Goal: Information Seeking & Learning: Learn about a topic

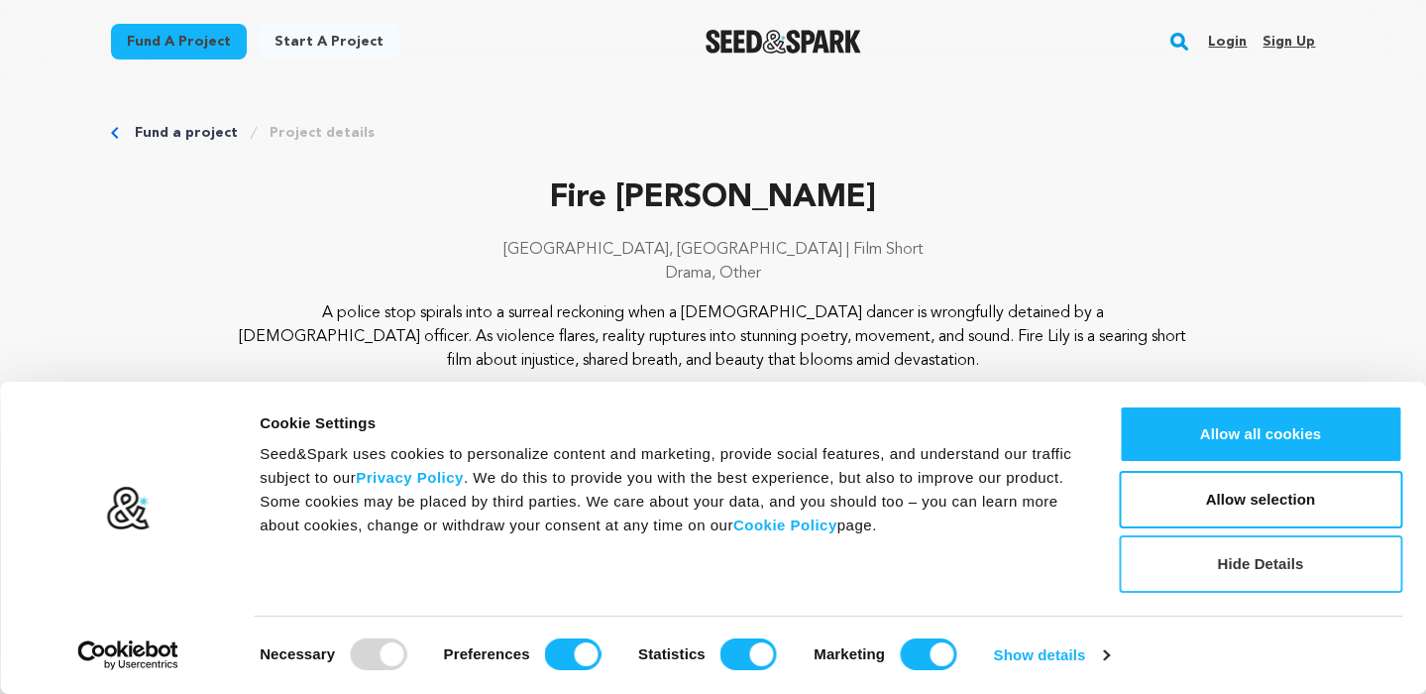
click at [1203, 572] on button "Hide Details" at bounding box center [1261, 563] width 284 height 57
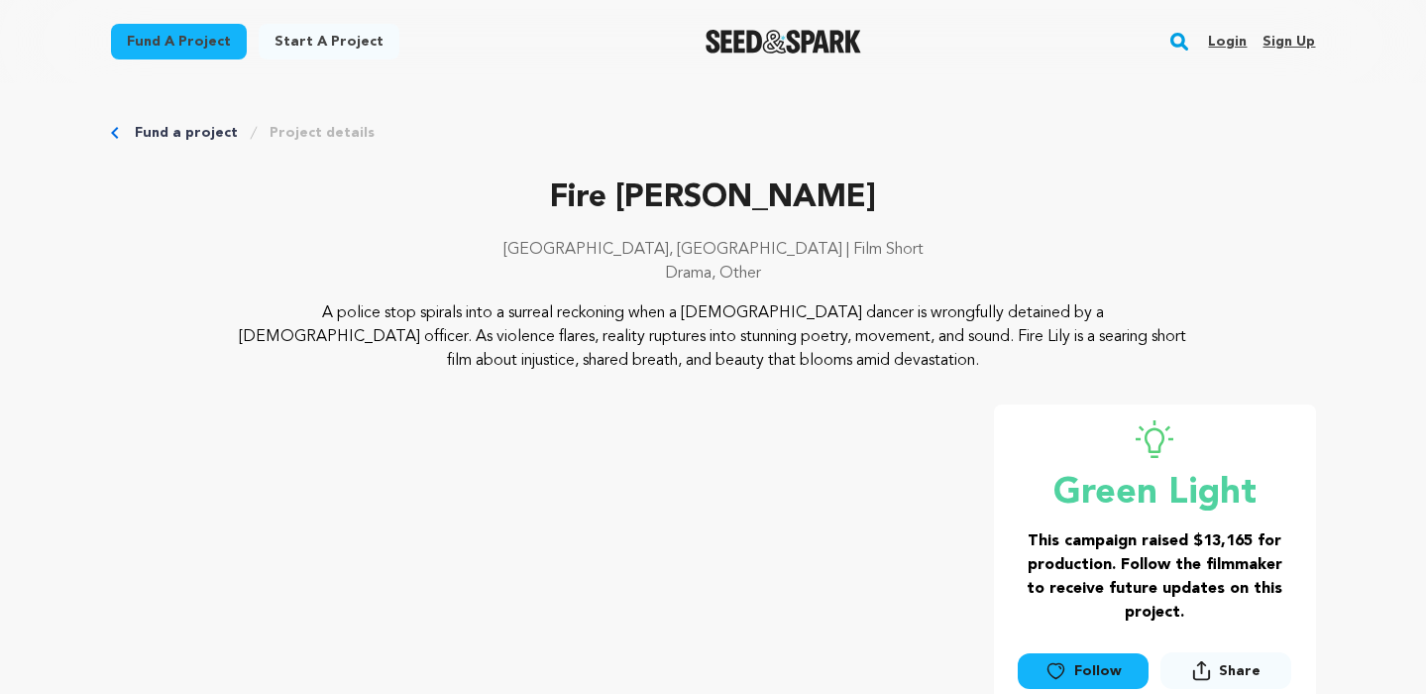
click at [316, 138] on link "Project details" at bounding box center [322, 133] width 105 height 20
click at [201, 132] on link "Fund a project" at bounding box center [186, 133] width 103 height 20
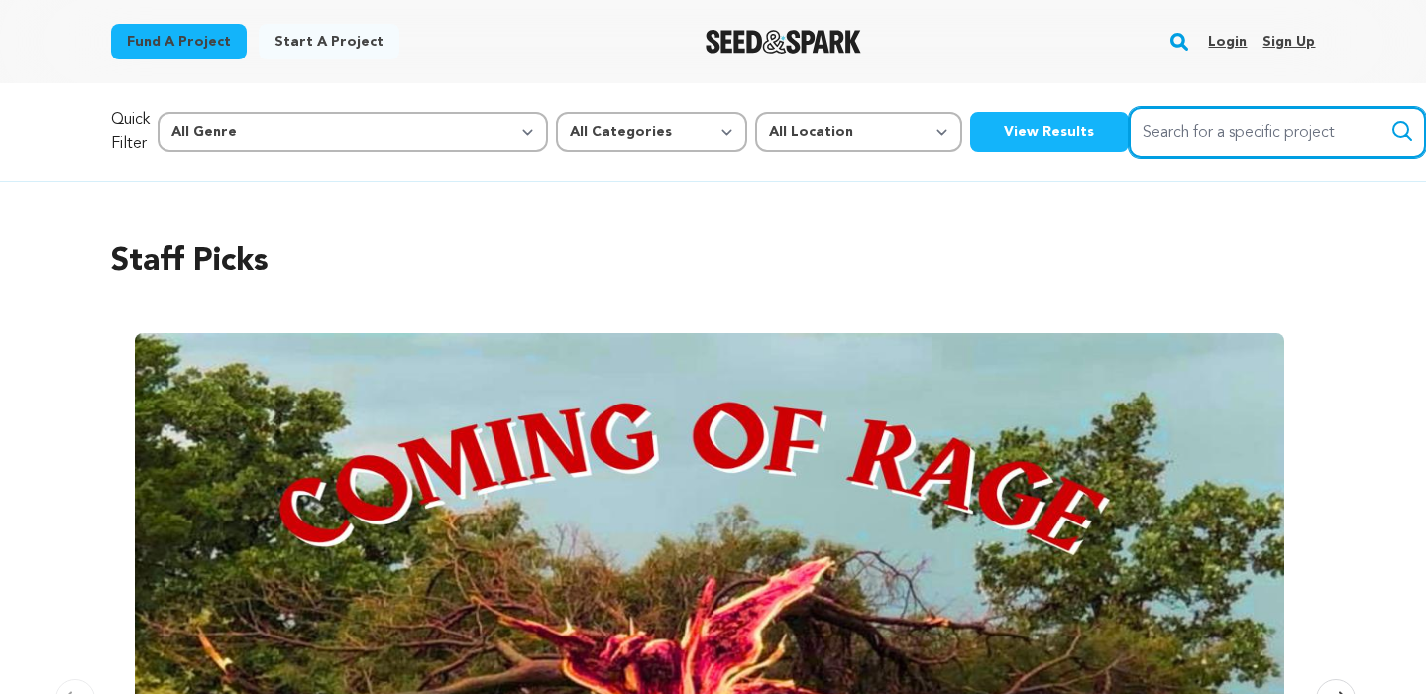
click at [1188, 143] on input "Search for a specific project" at bounding box center [1277, 132] width 297 height 51
type input "fire lily"
click at [1391, 119] on button "Search" at bounding box center [1403, 131] width 24 height 24
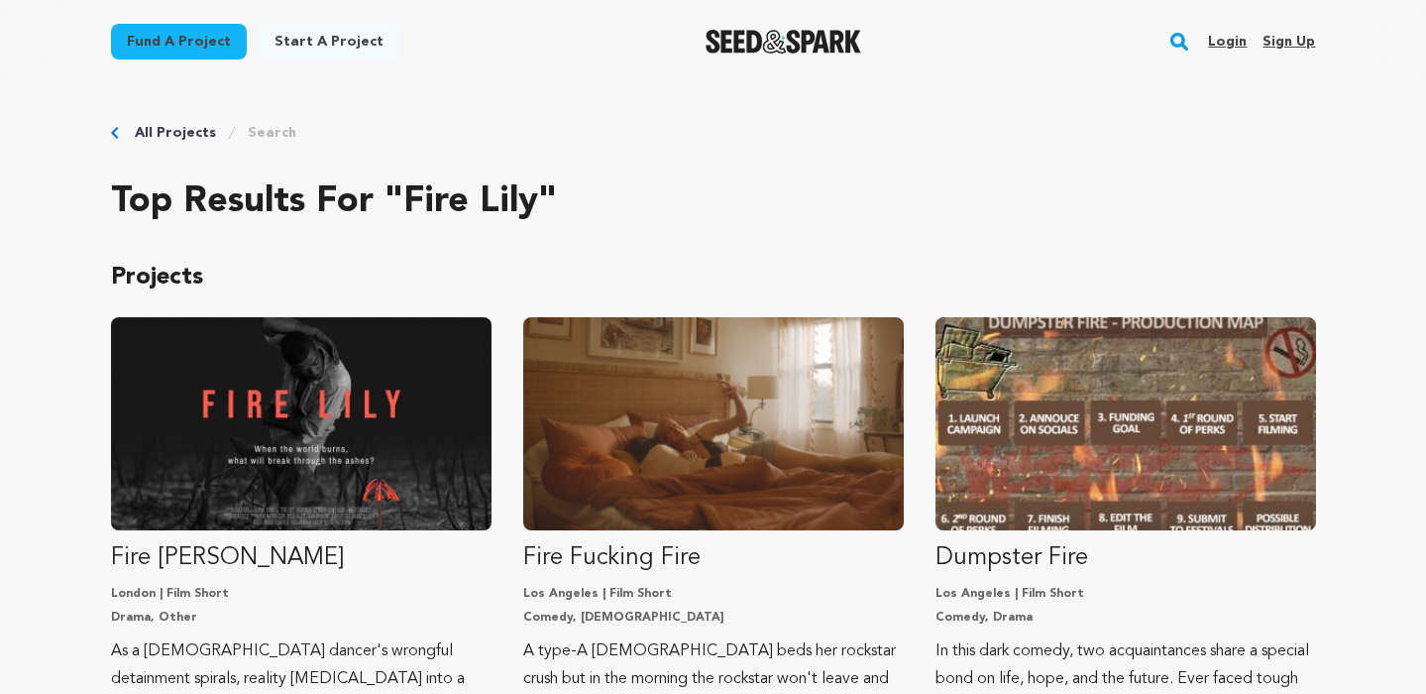
click at [153, 132] on link "All Projects" at bounding box center [175, 133] width 81 height 20
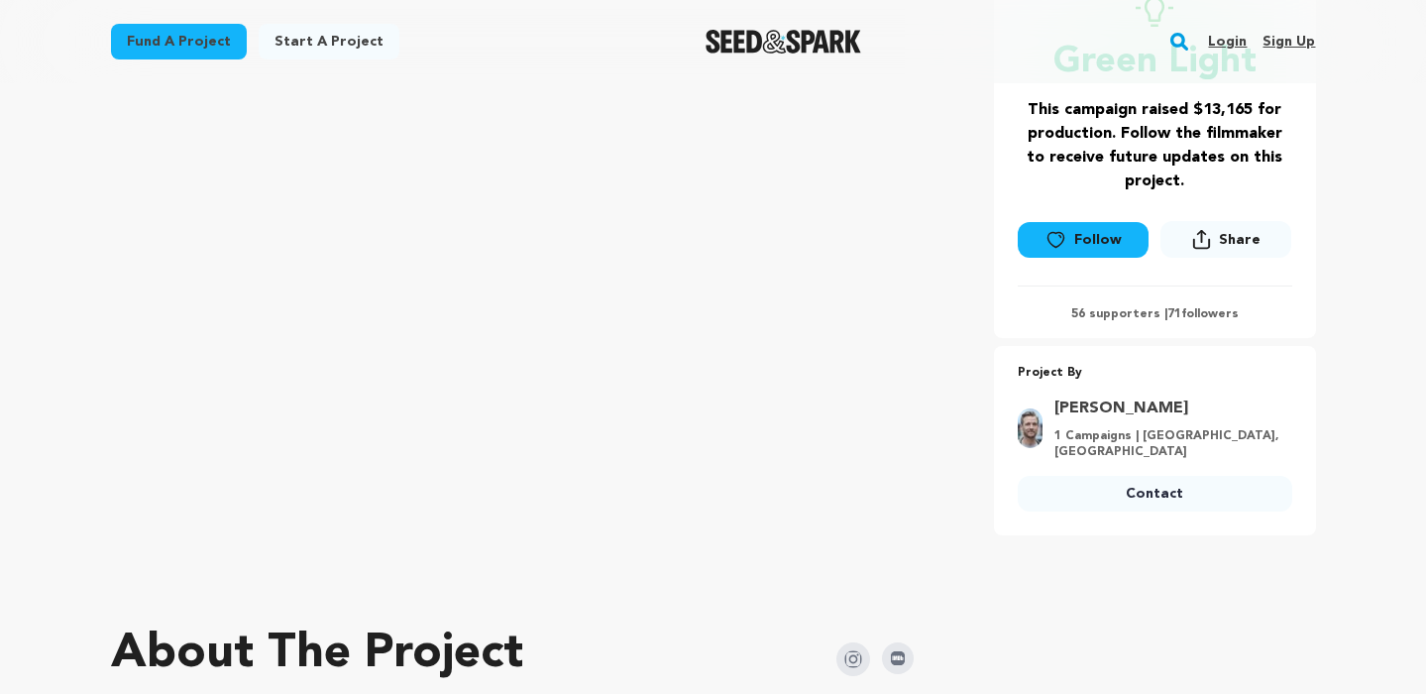
scroll to position [471, 0]
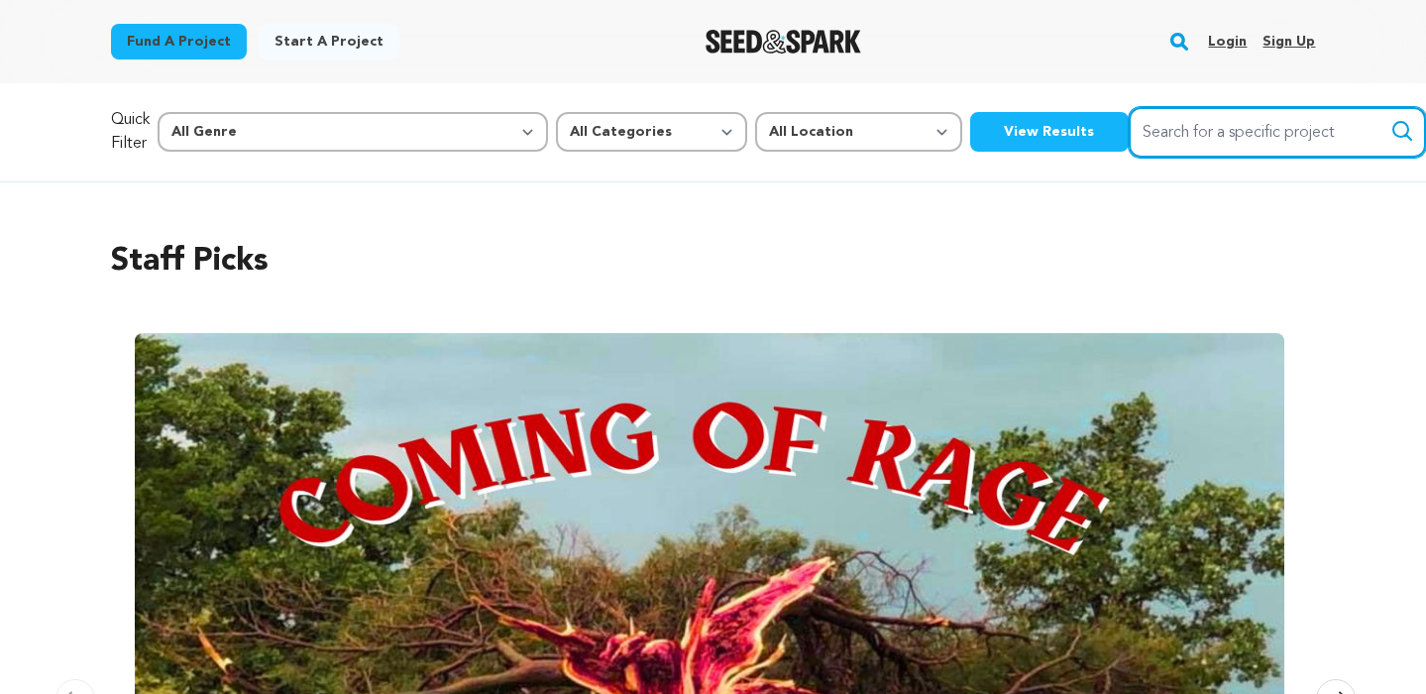
click at [1129, 145] on input "Search for a specific project" at bounding box center [1277, 132] width 297 height 51
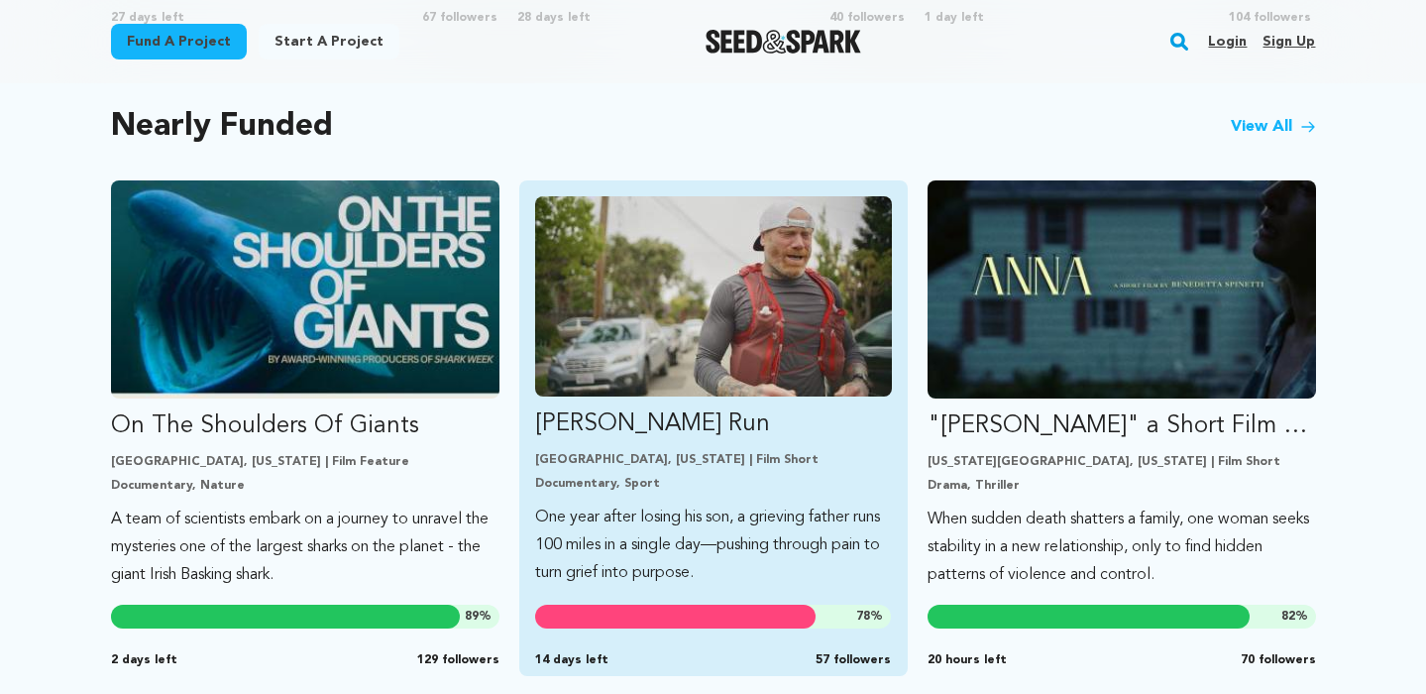
scroll to position [1646, 0]
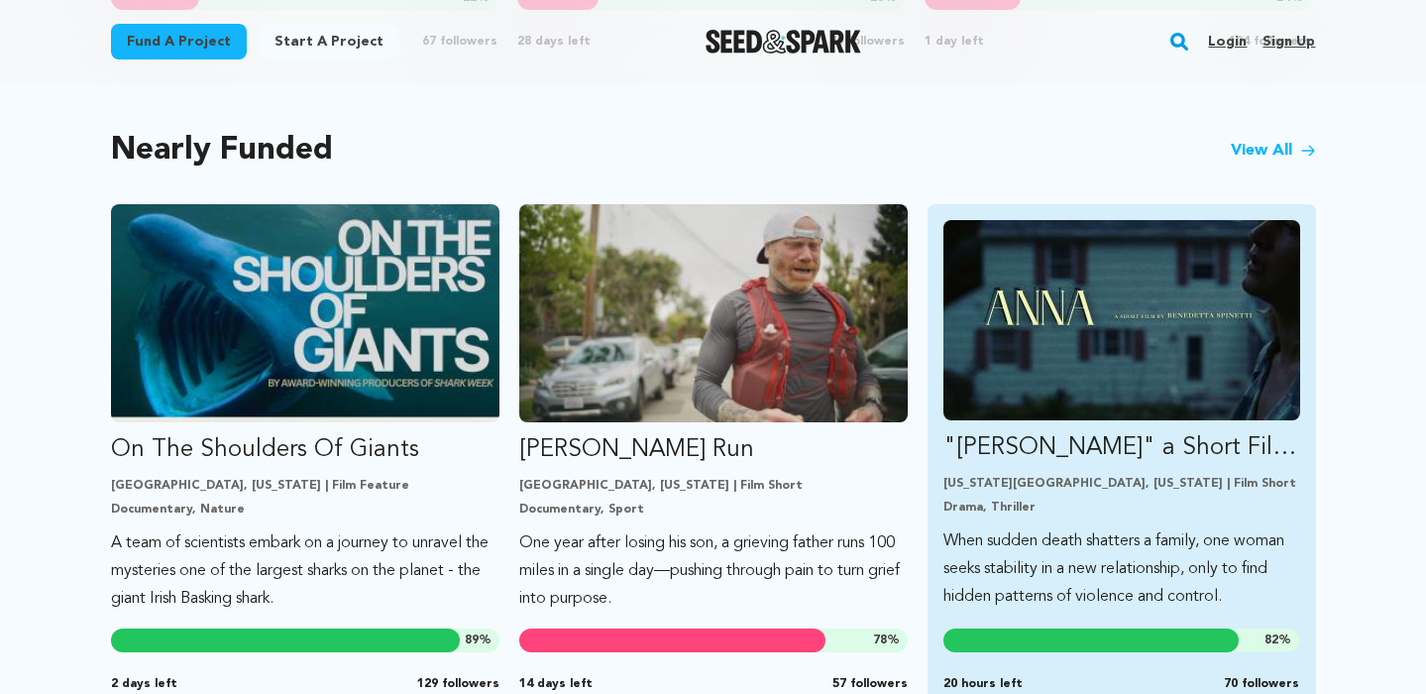
click at [1192, 414] on img "Fund &quot;ANNA&quot; a Short Film by Benedetta Spinetti" at bounding box center [1122, 320] width 357 height 200
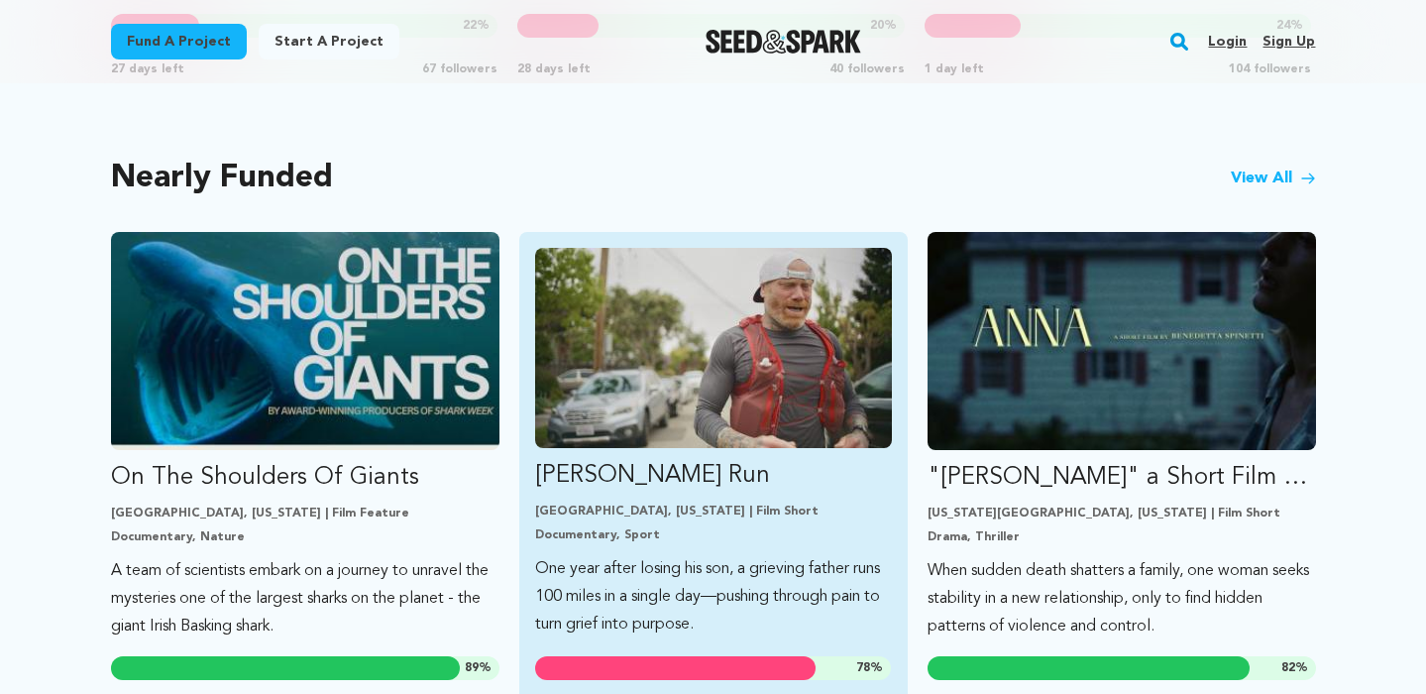
scroll to position [1581, 0]
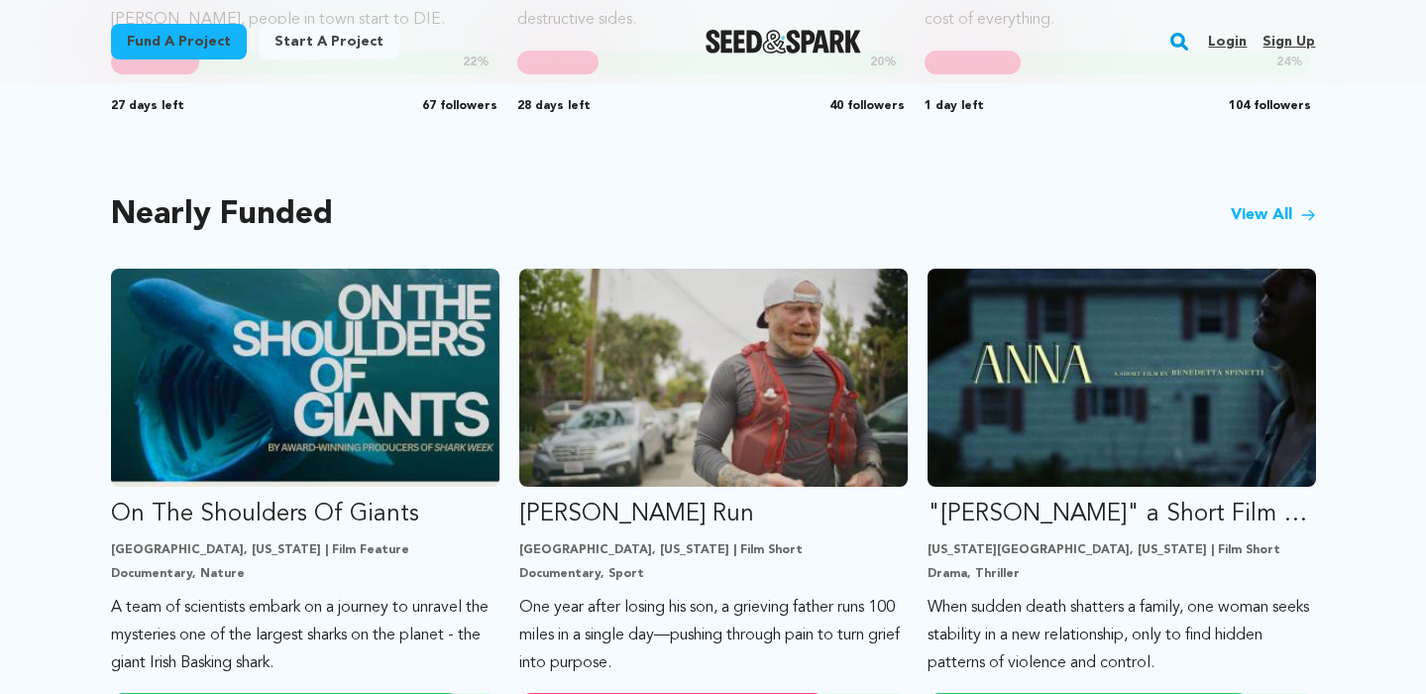
click at [1236, 203] on link "View All" at bounding box center [1273, 215] width 85 height 24
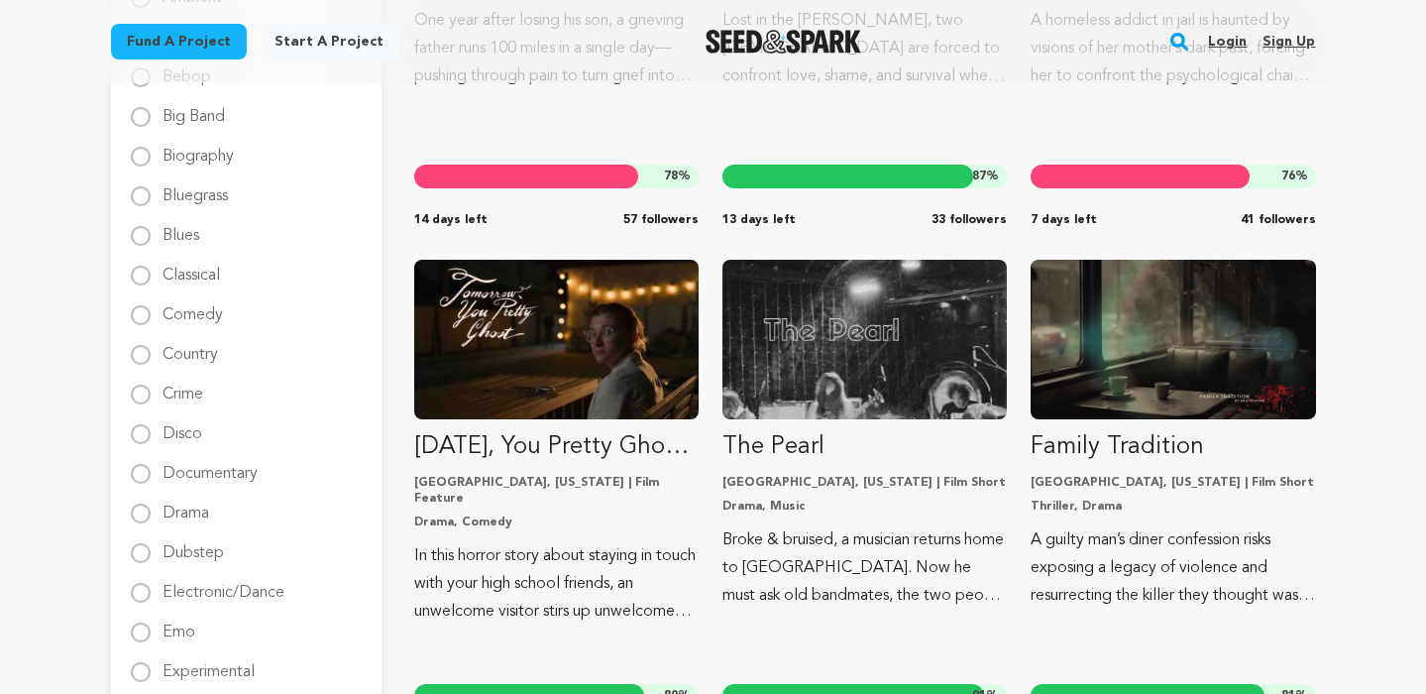
scroll to position [603, 0]
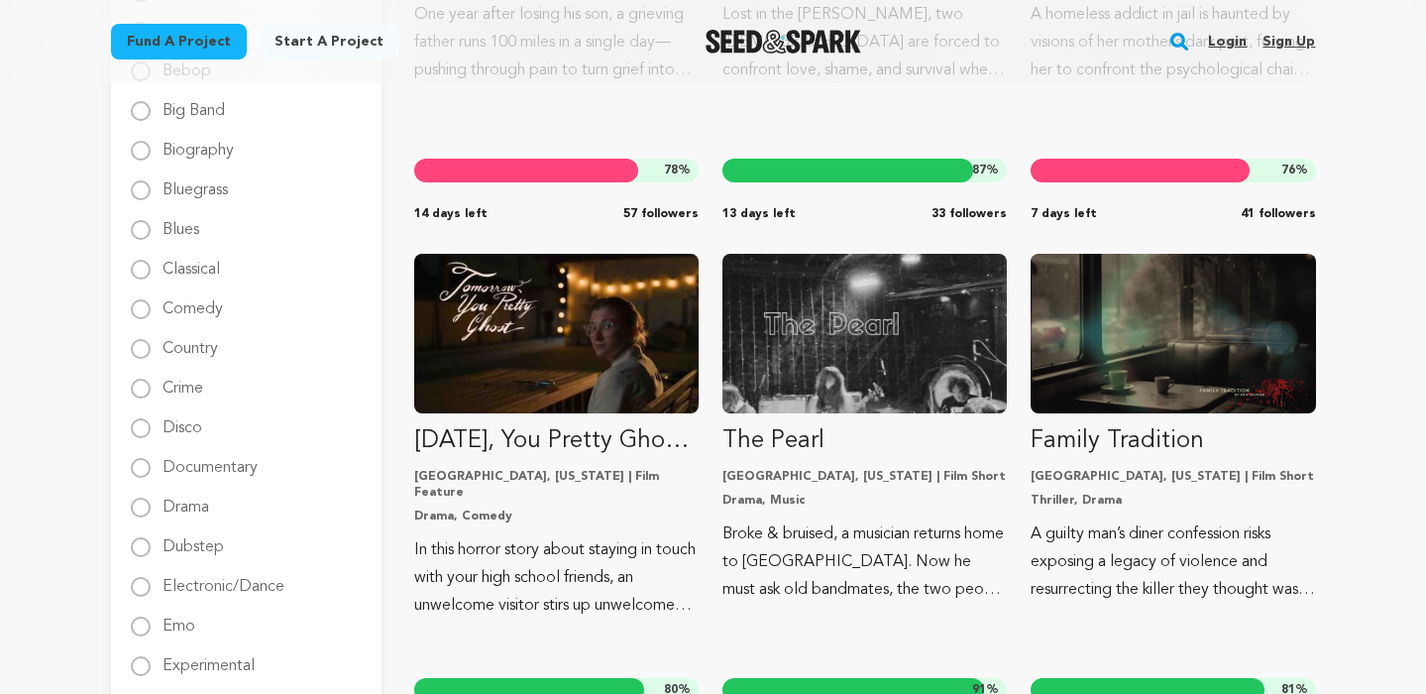
click at [152, 502] on div "Drama" at bounding box center [246, 508] width 231 height 24
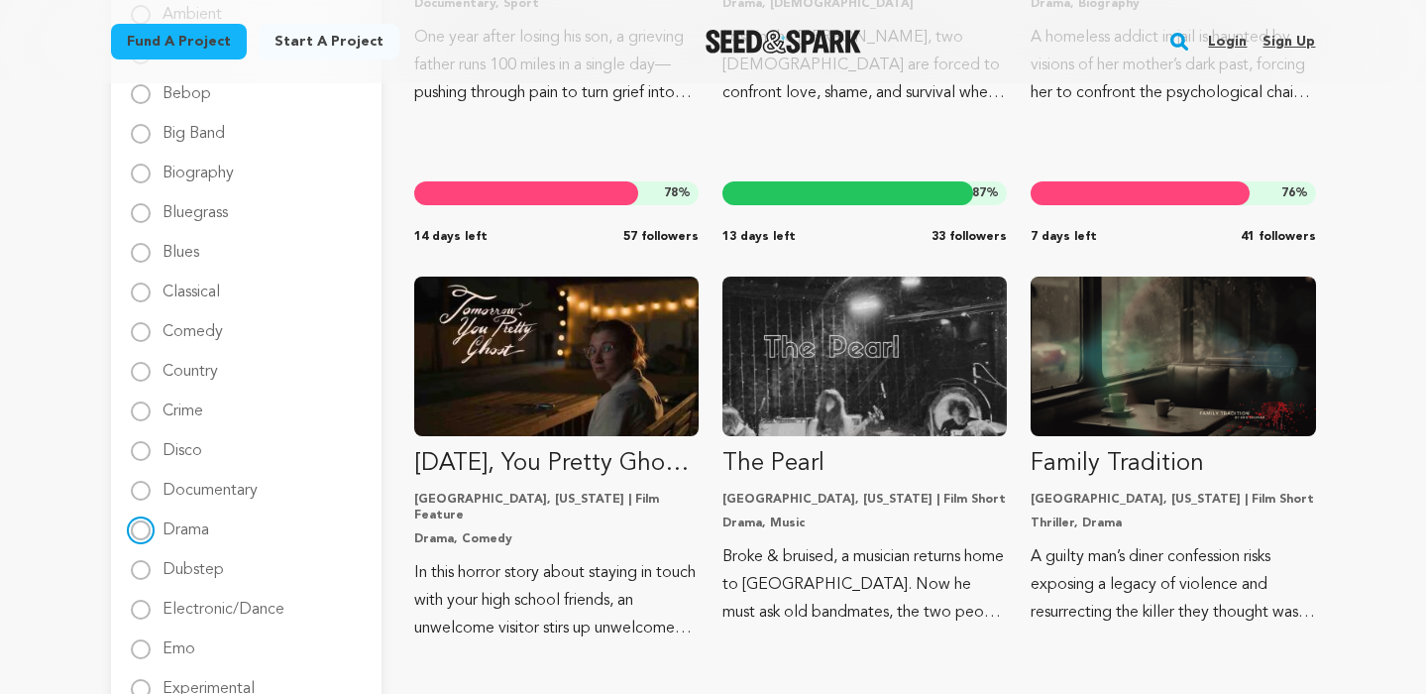
scroll to position [616, 0]
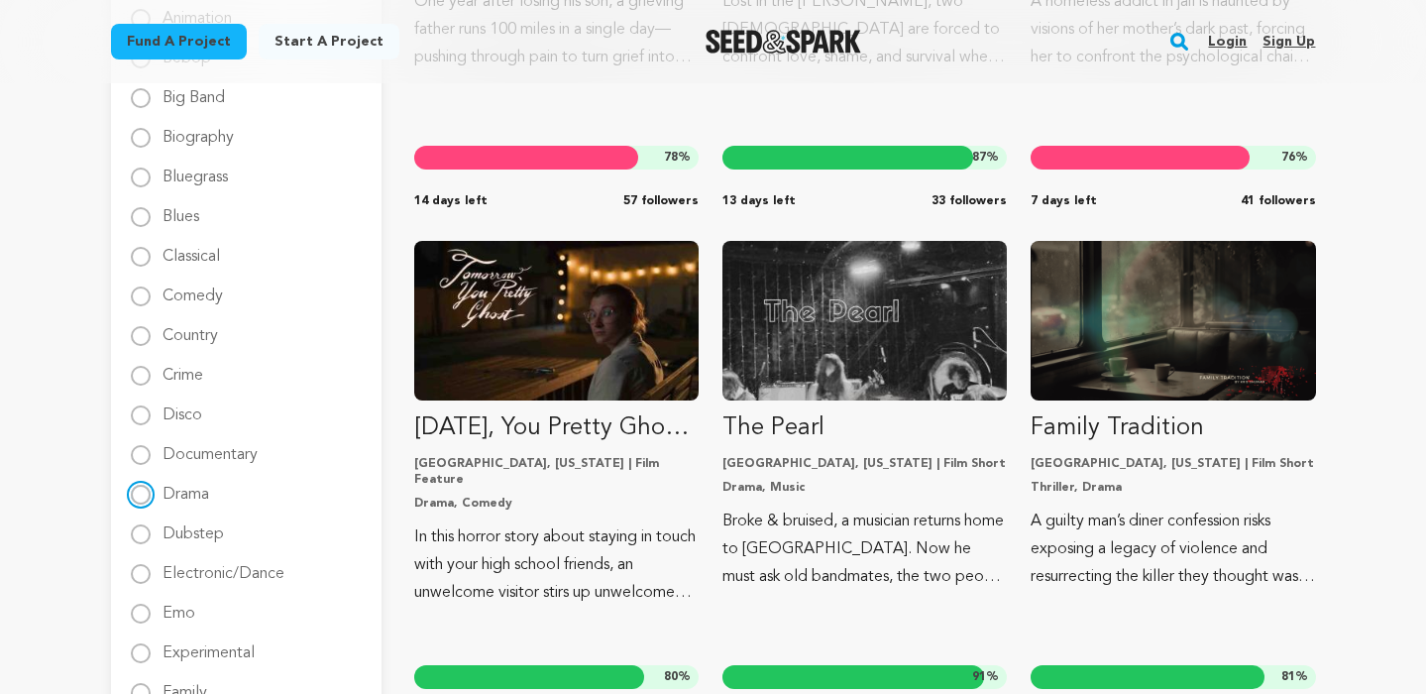
click at [141, 494] on input "Drama" at bounding box center [141, 495] width 20 height 20
radio input "true"
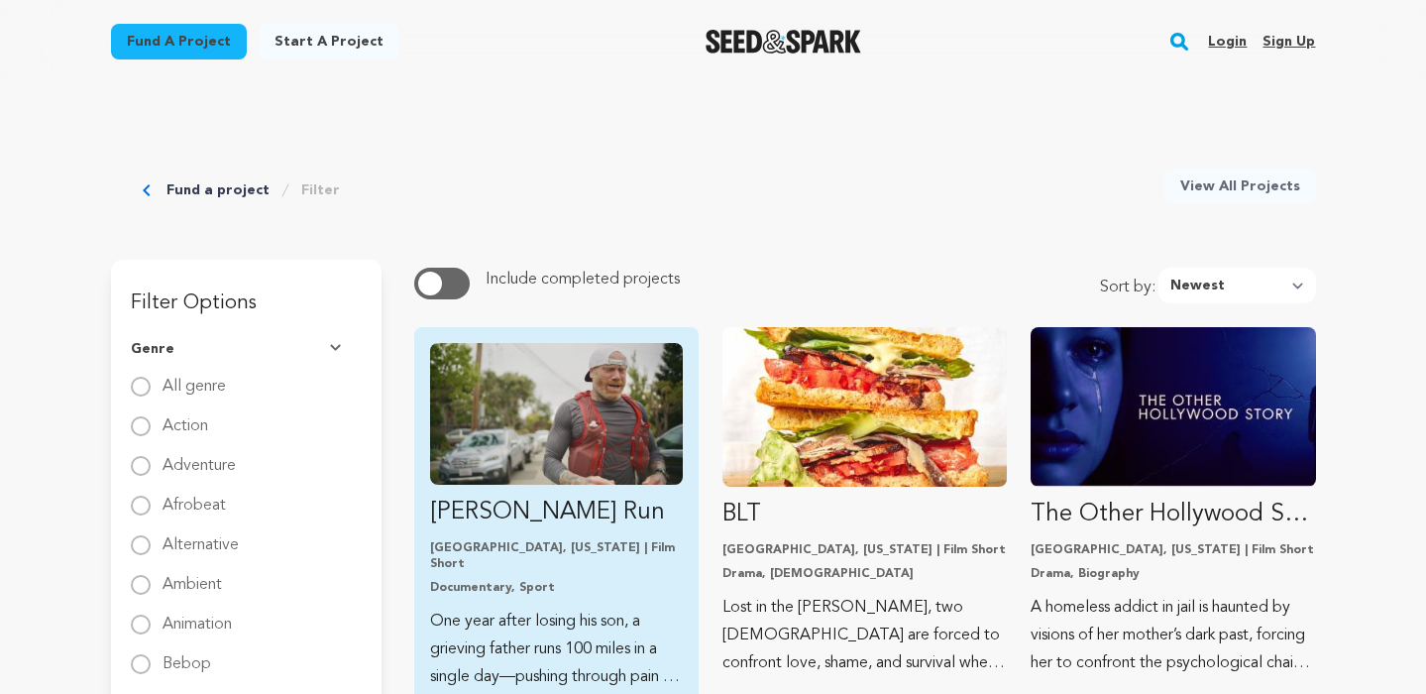
scroll to position [0, 0]
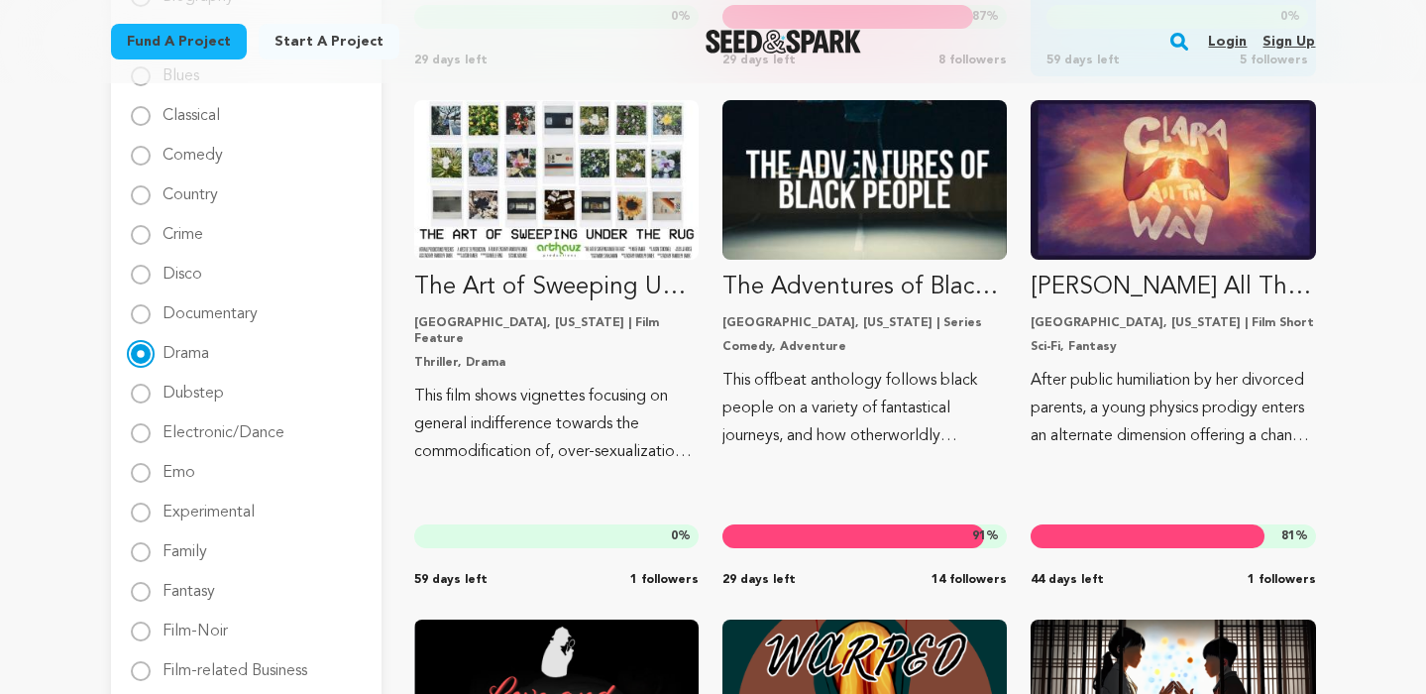
scroll to position [745, 0]
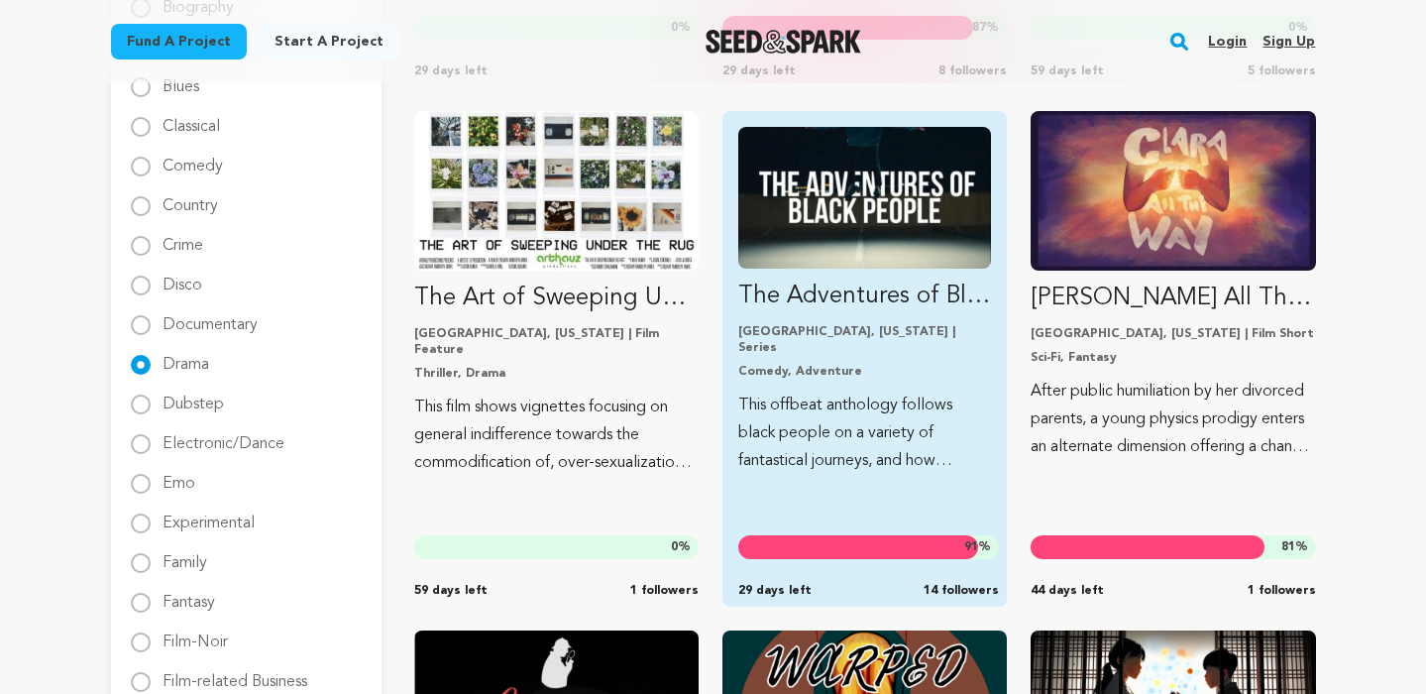
click at [884, 235] on img "Fund The Adventures of Black People" at bounding box center [865, 198] width 253 height 142
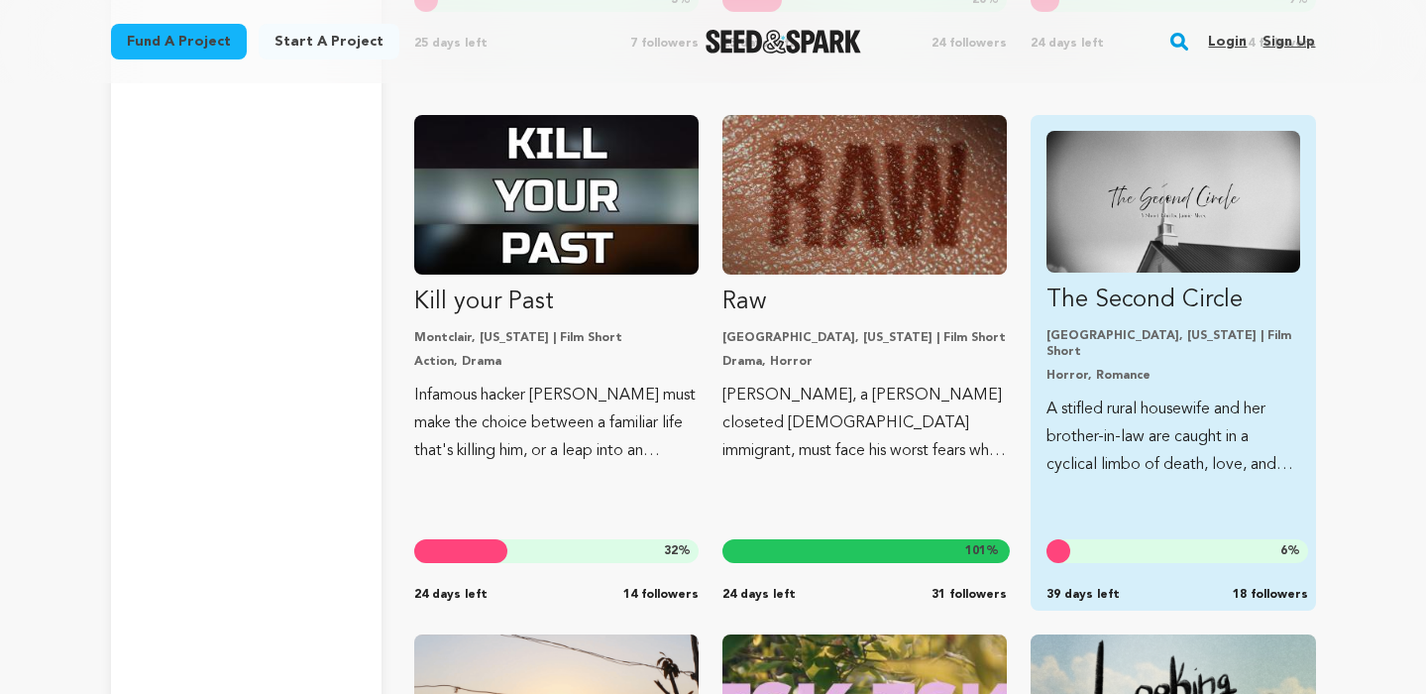
scroll to position [4452, 0]
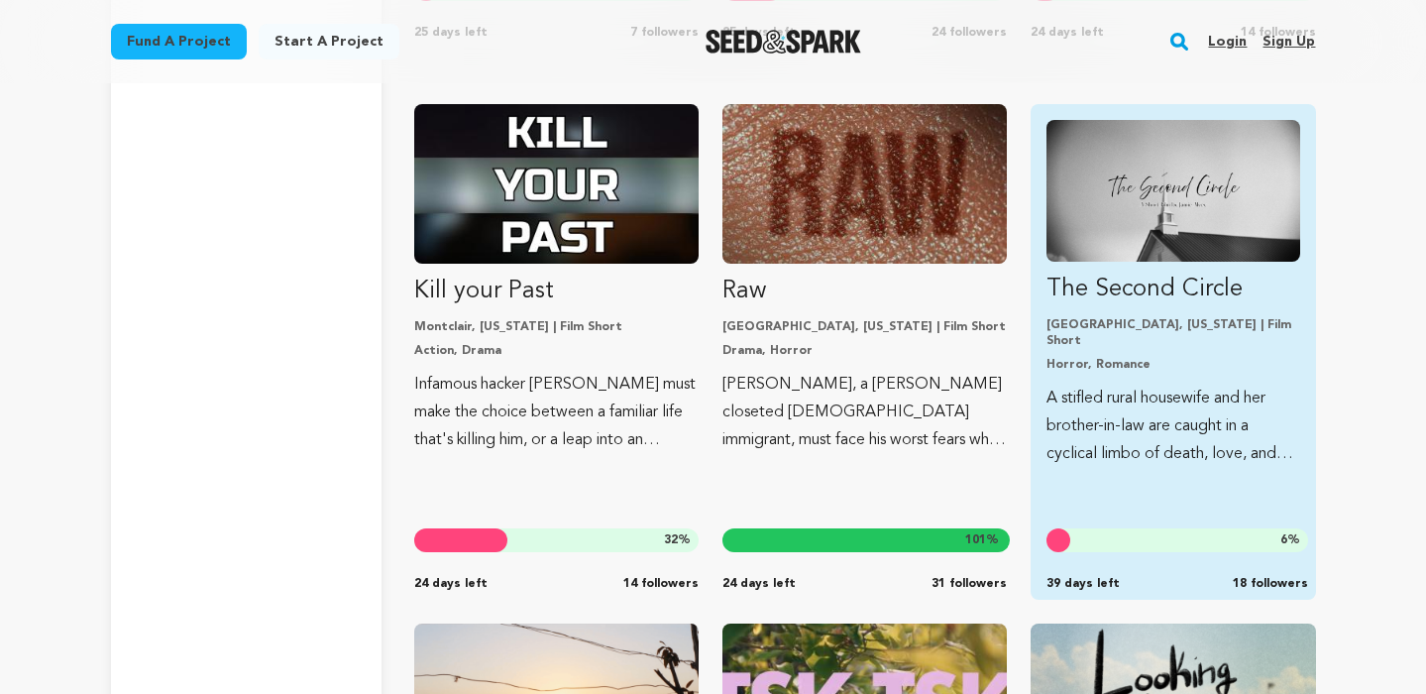
click at [1154, 268] on link "The Second Circle Owensboro, Kentucky | Film Short Horror, Romance A stifled ru…" at bounding box center [1173, 294] width 253 height 348
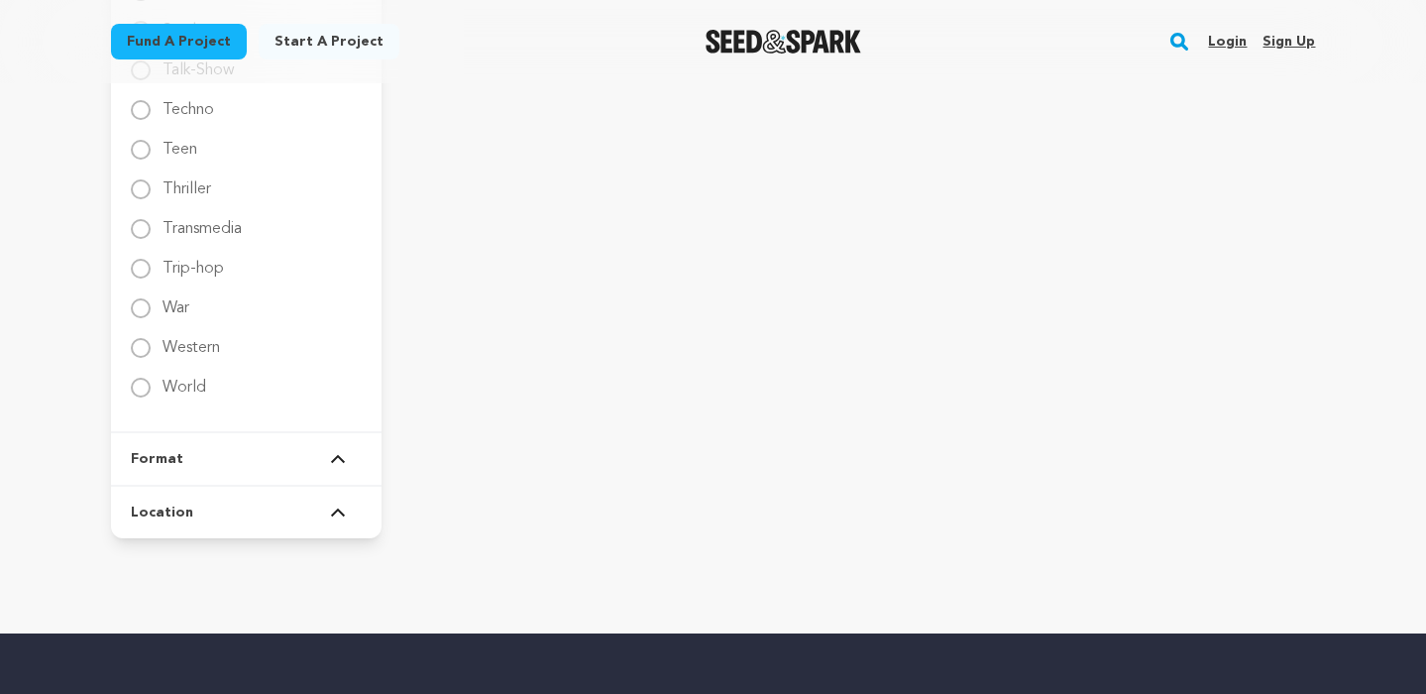
scroll to position [3286, 0]
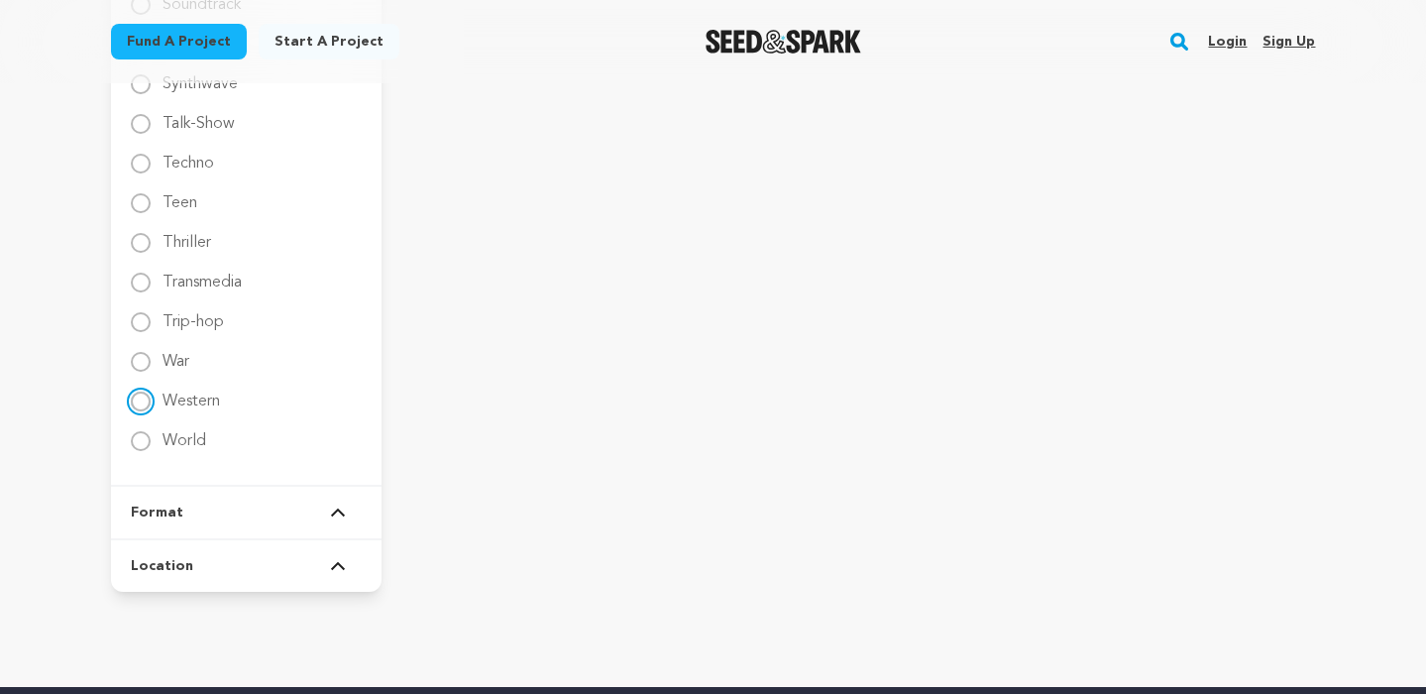
click at [142, 397] on input "Western" at bounding box center [141, 402] width 20 height 20
radio input "true"
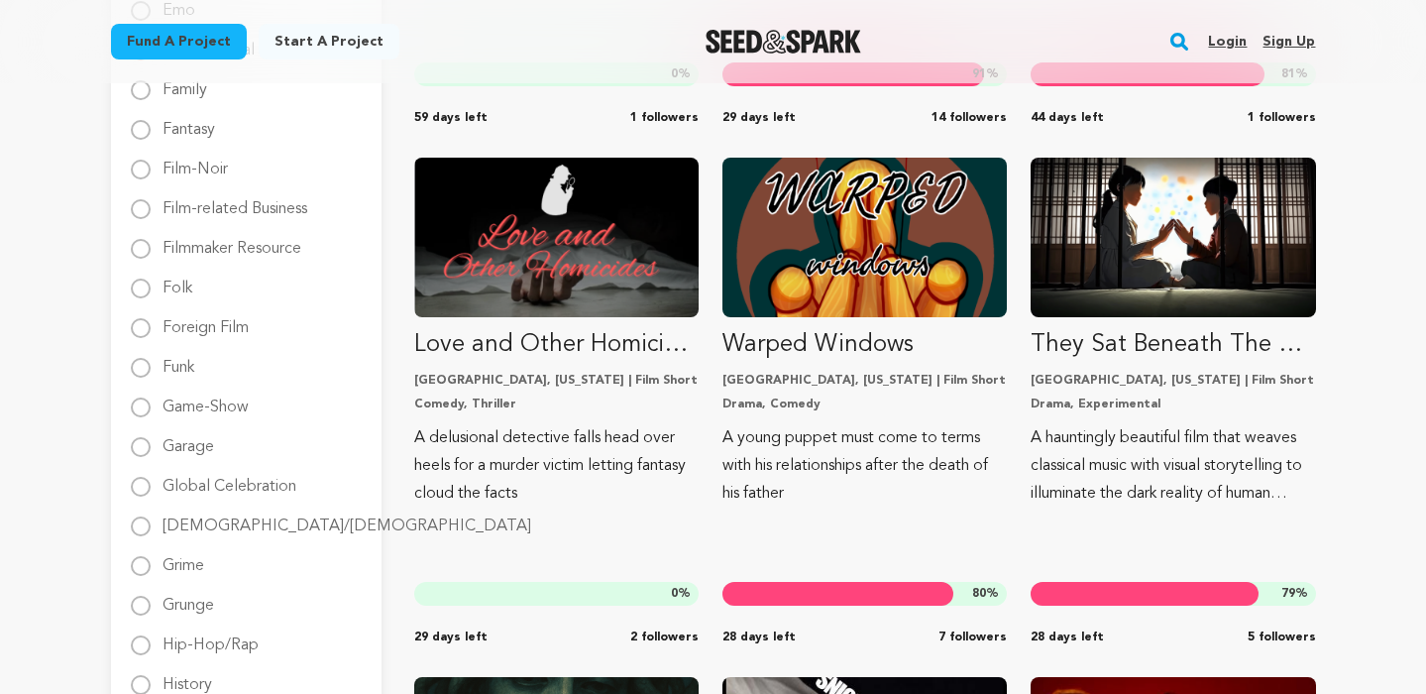
scroll to position [1214, 0]
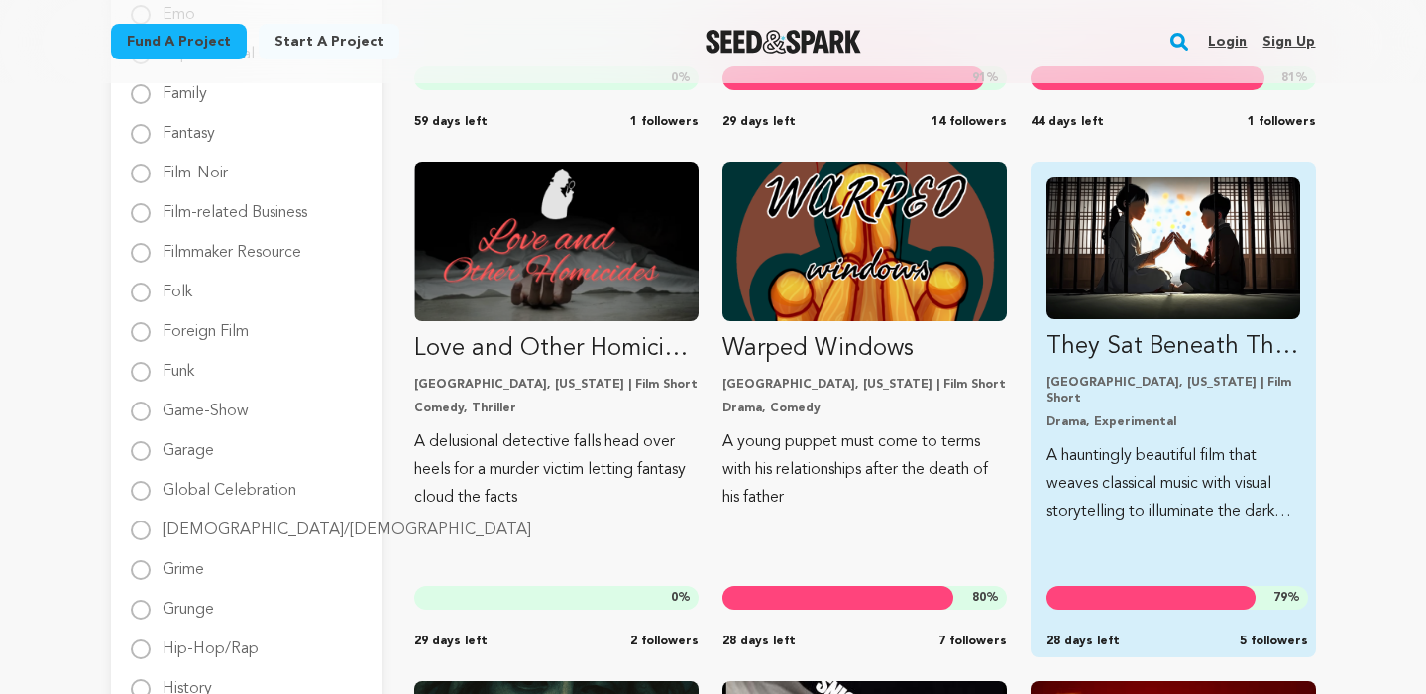
click at [1126, 332] on p "They Sat Beneath The Sleeping Moon" at bounding box center [1173, 347] width 253 height 32
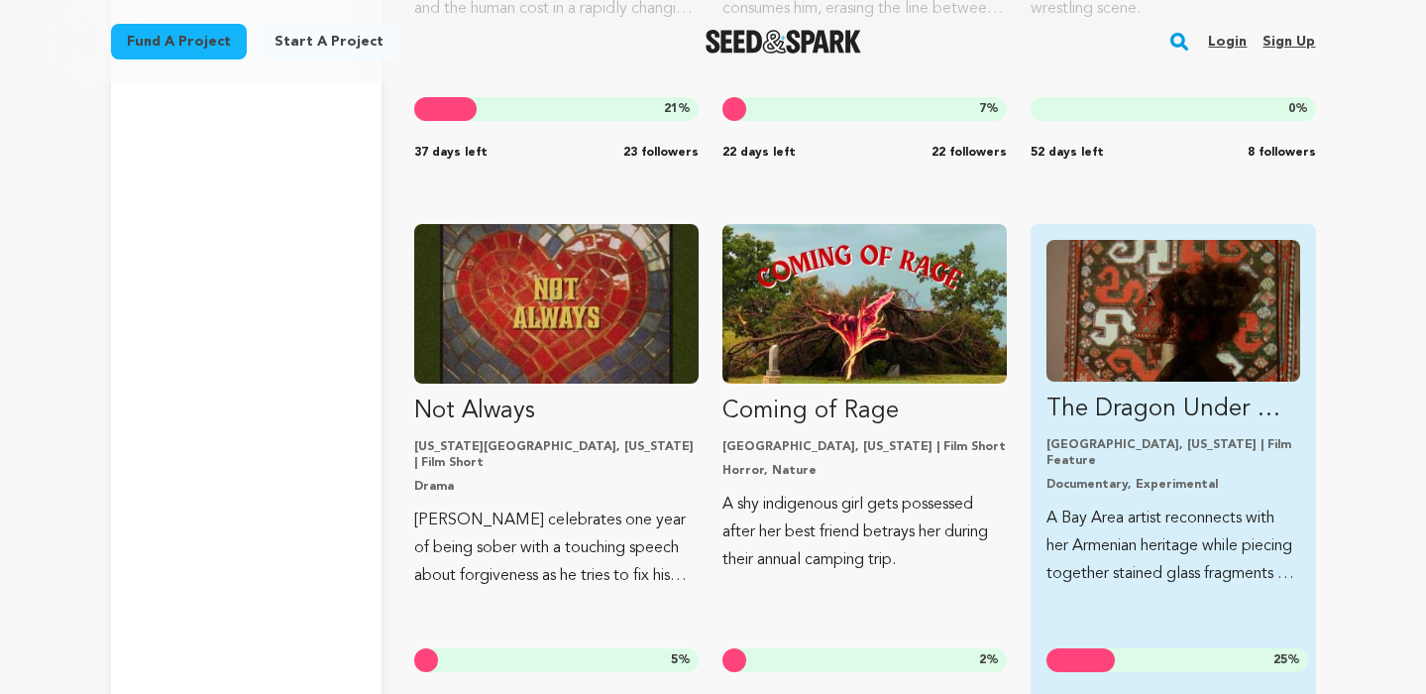
scroll to position [6444, 0]
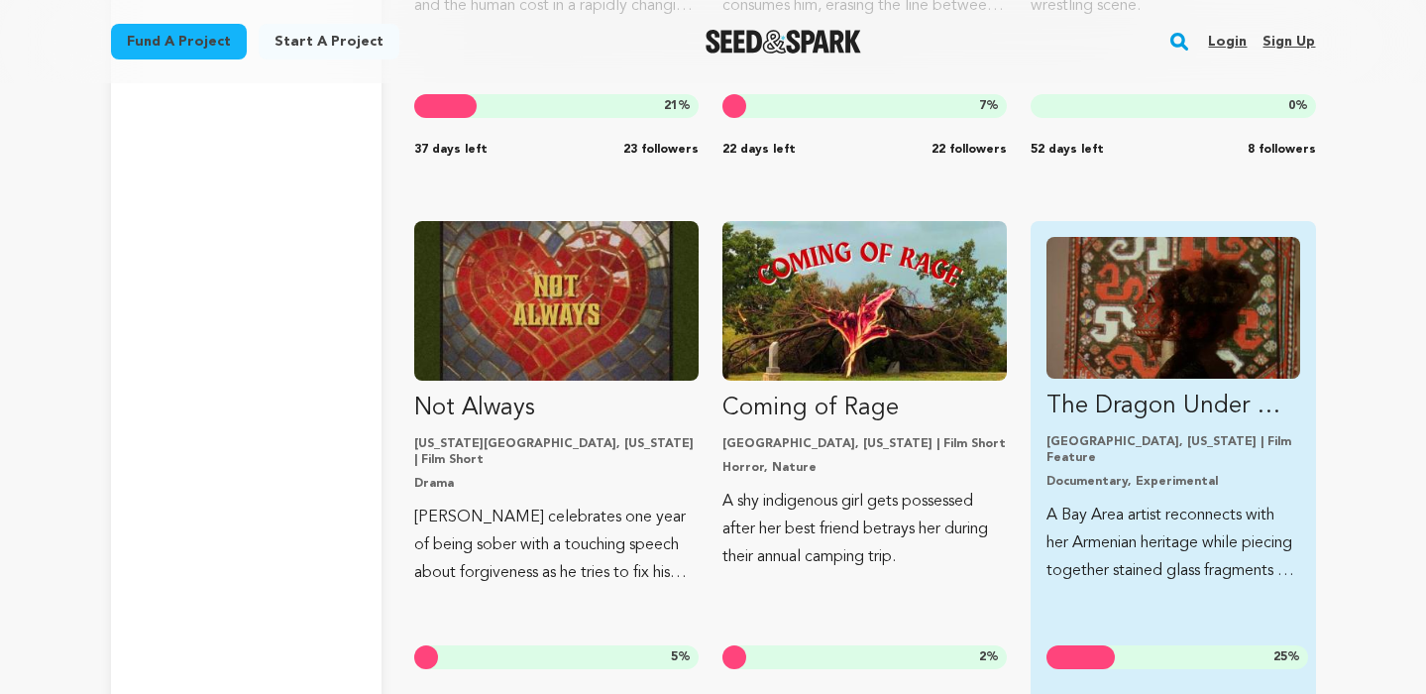
click at [1127, 310] on img "Fund The Dragon Under Our Feet" at bounding box center [1173, 308] width 253 height 142
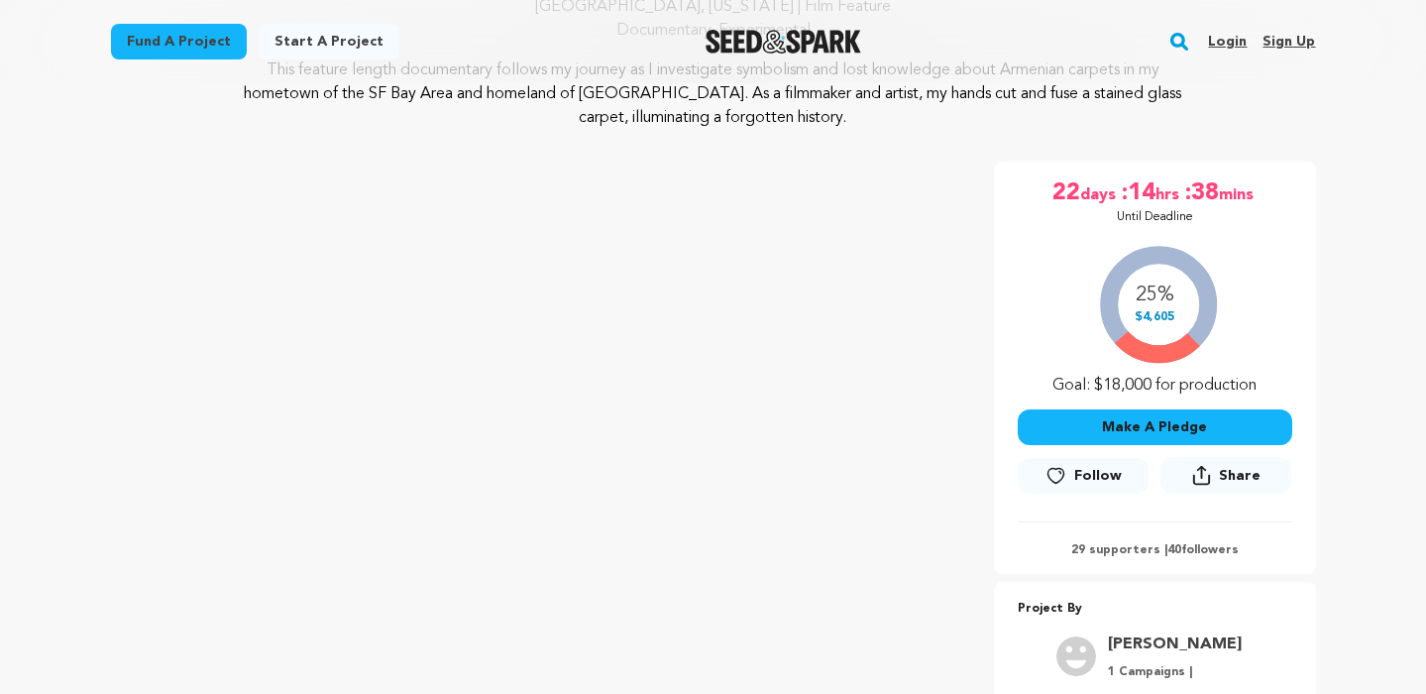
scroll to position [248, 0]
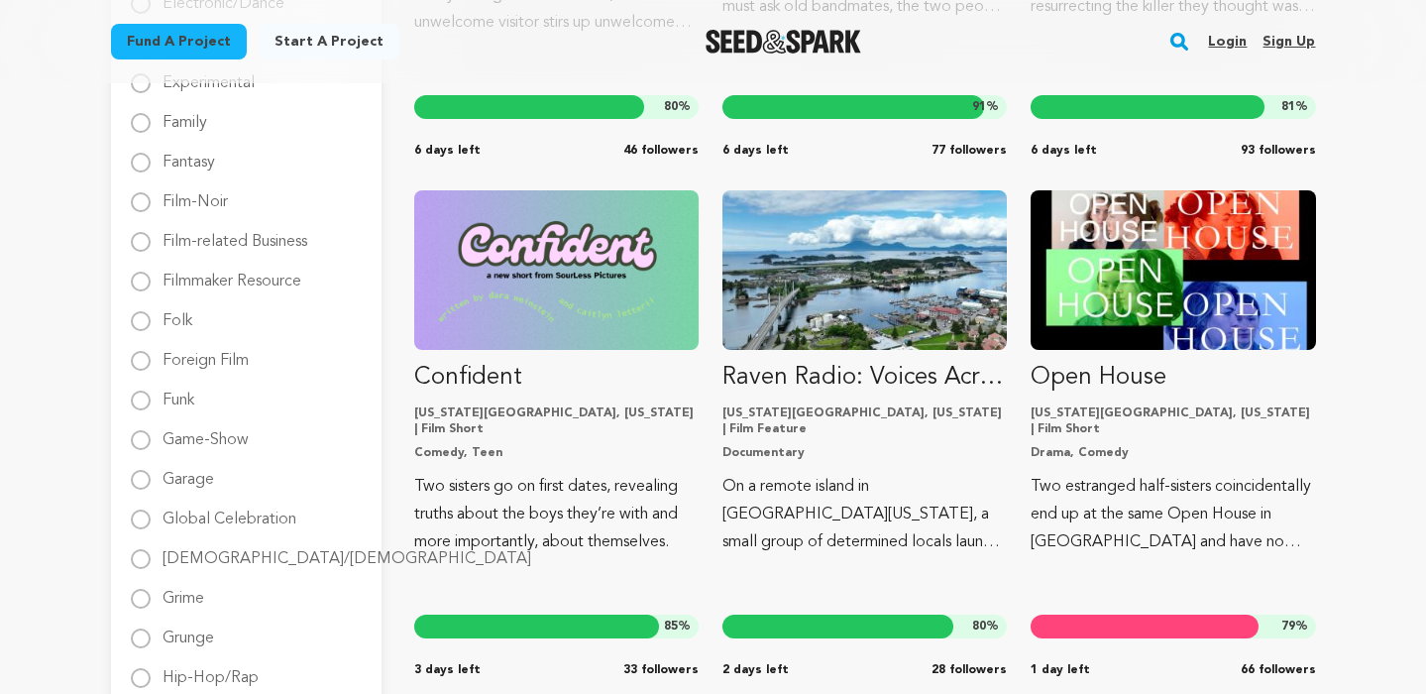
scroll to position [1224, 0]
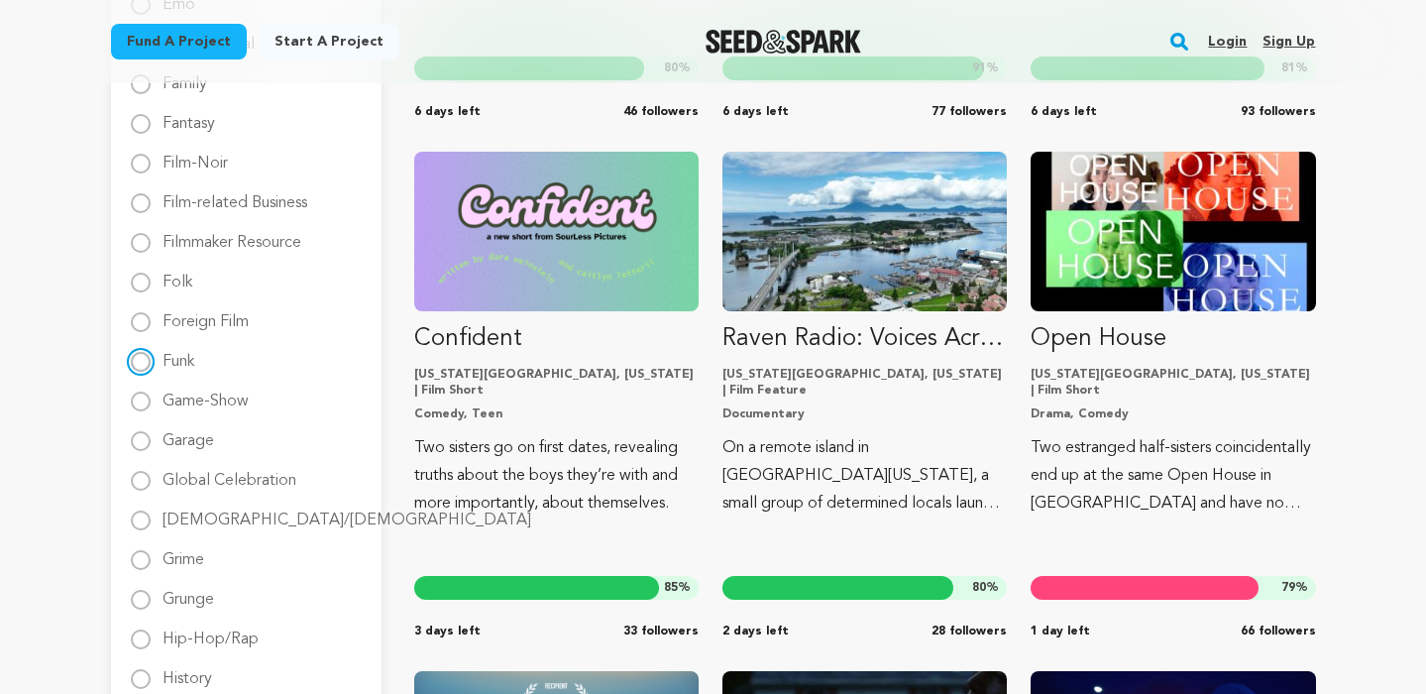
click at [138, 367] on input "Funk" at bounding box center [141, 362] width 20 height 20
radio input "true"
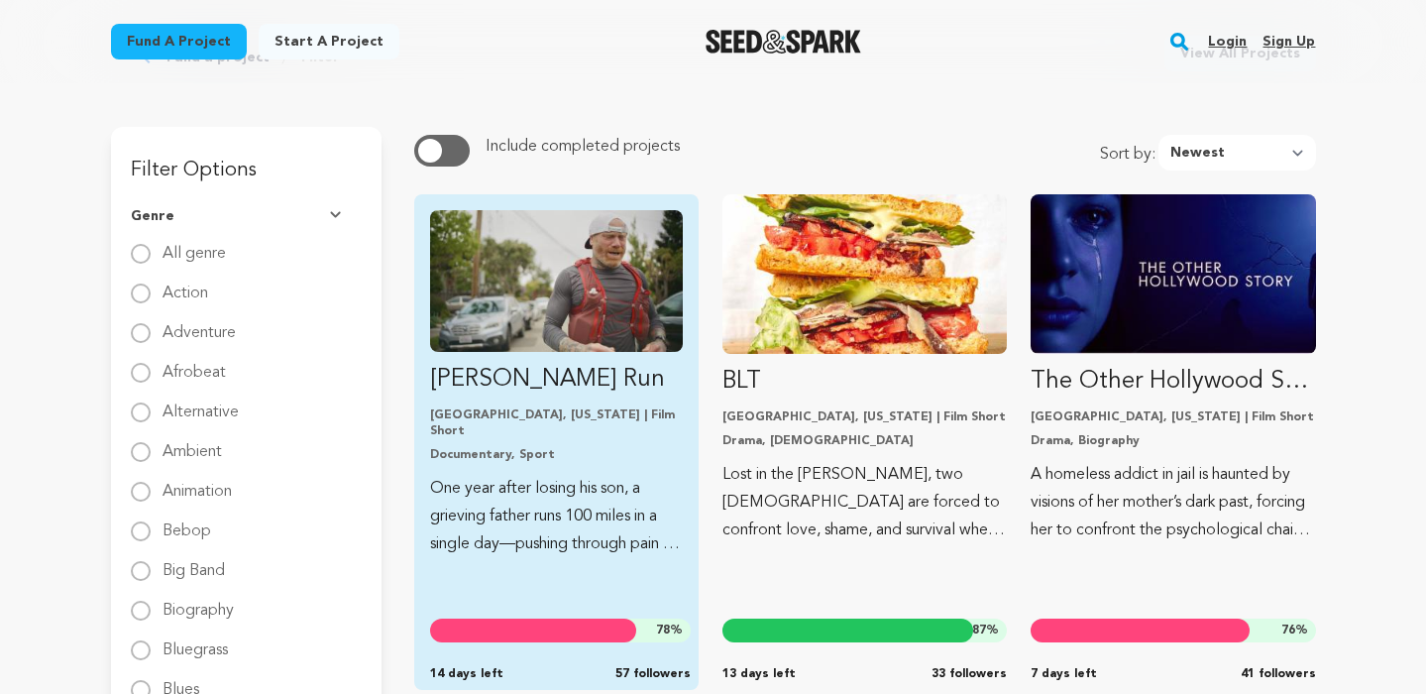
scroll to position [0, 0]
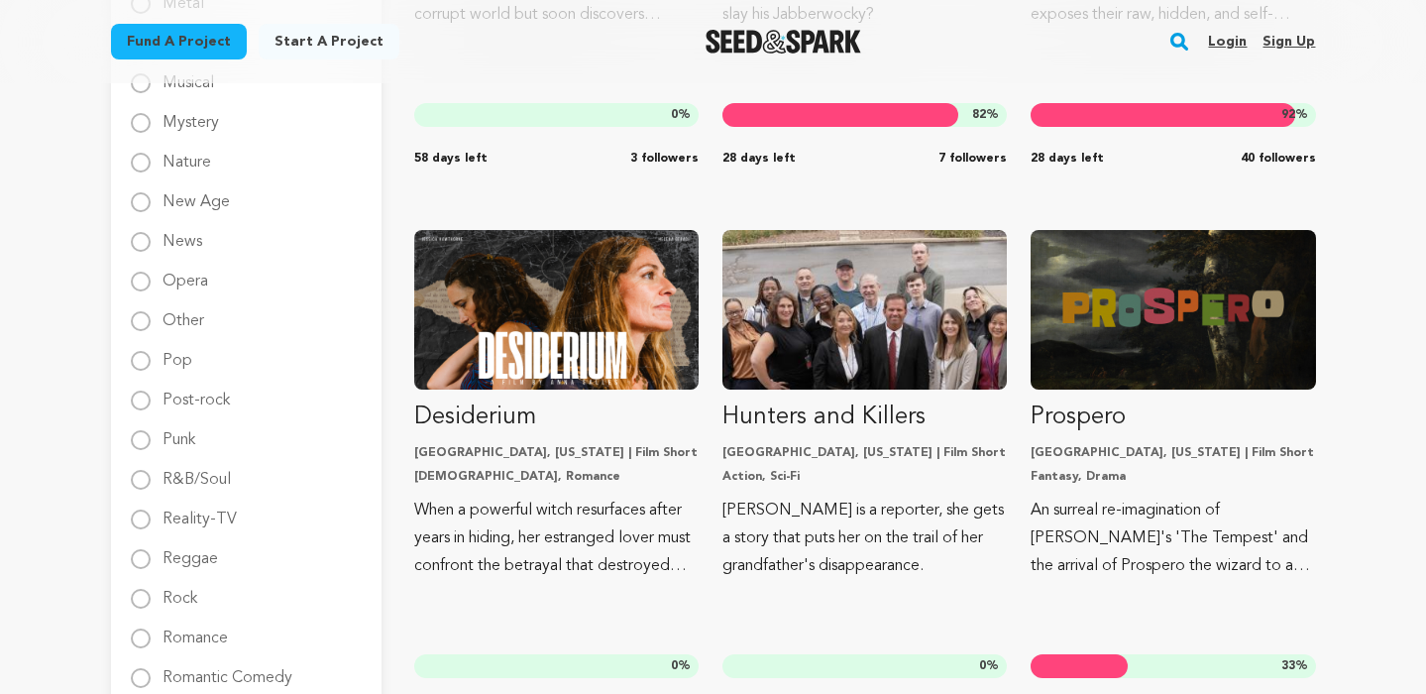
scroll to position [2224, 0]
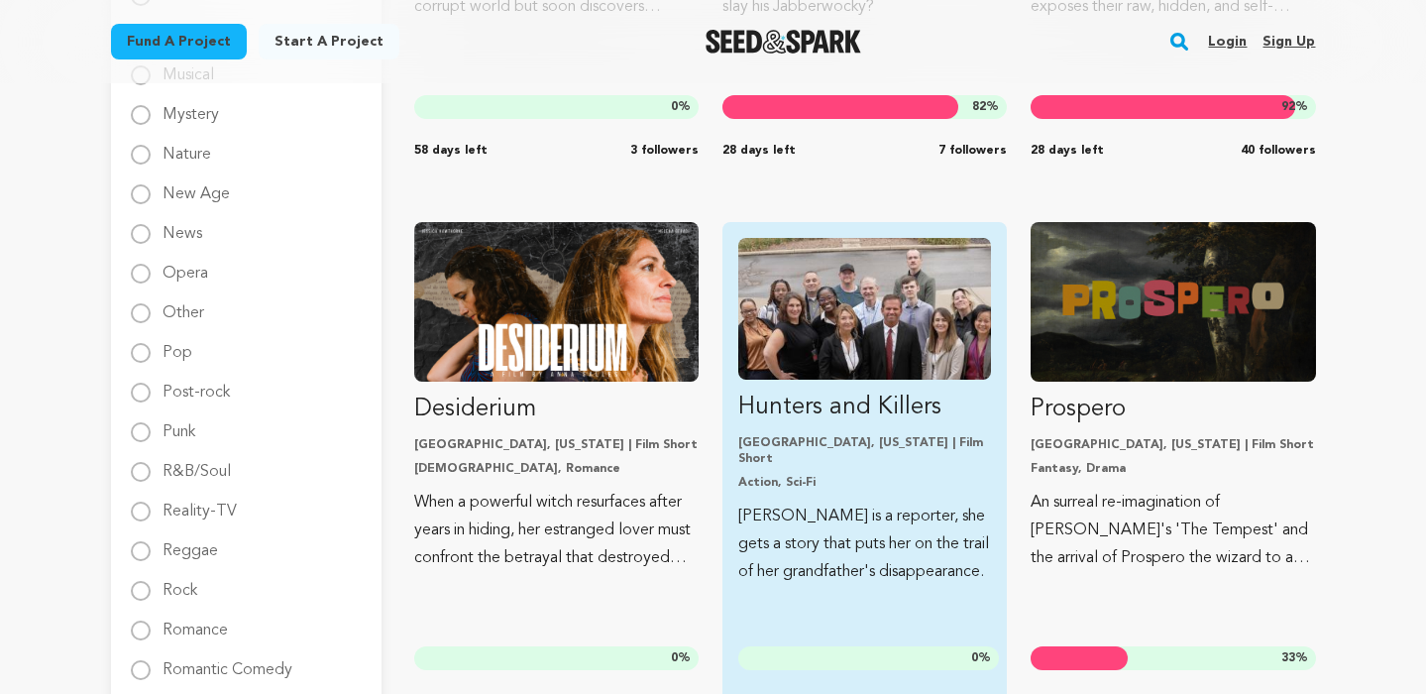
click at [873, 366] on img "Fund Hunters and Killers" at bounding box center [865, 309] width 253 height 142
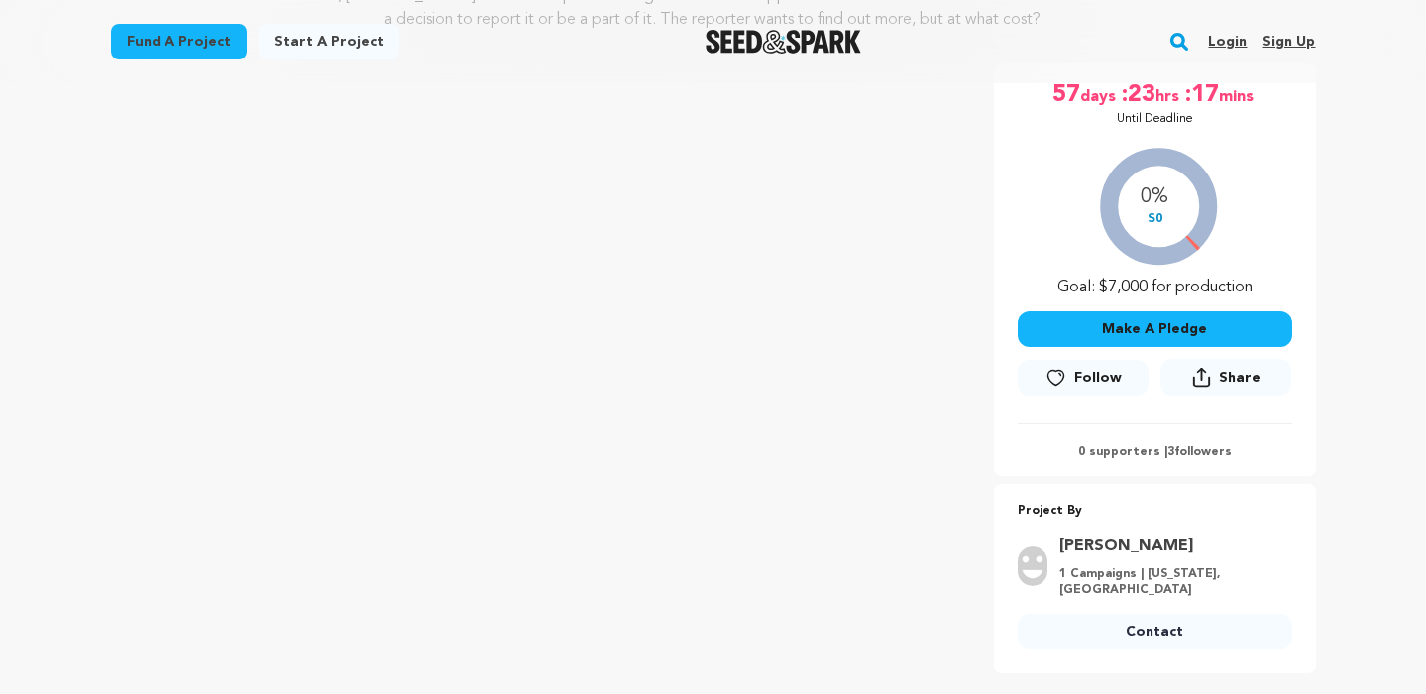
scroll to position [314, 0]
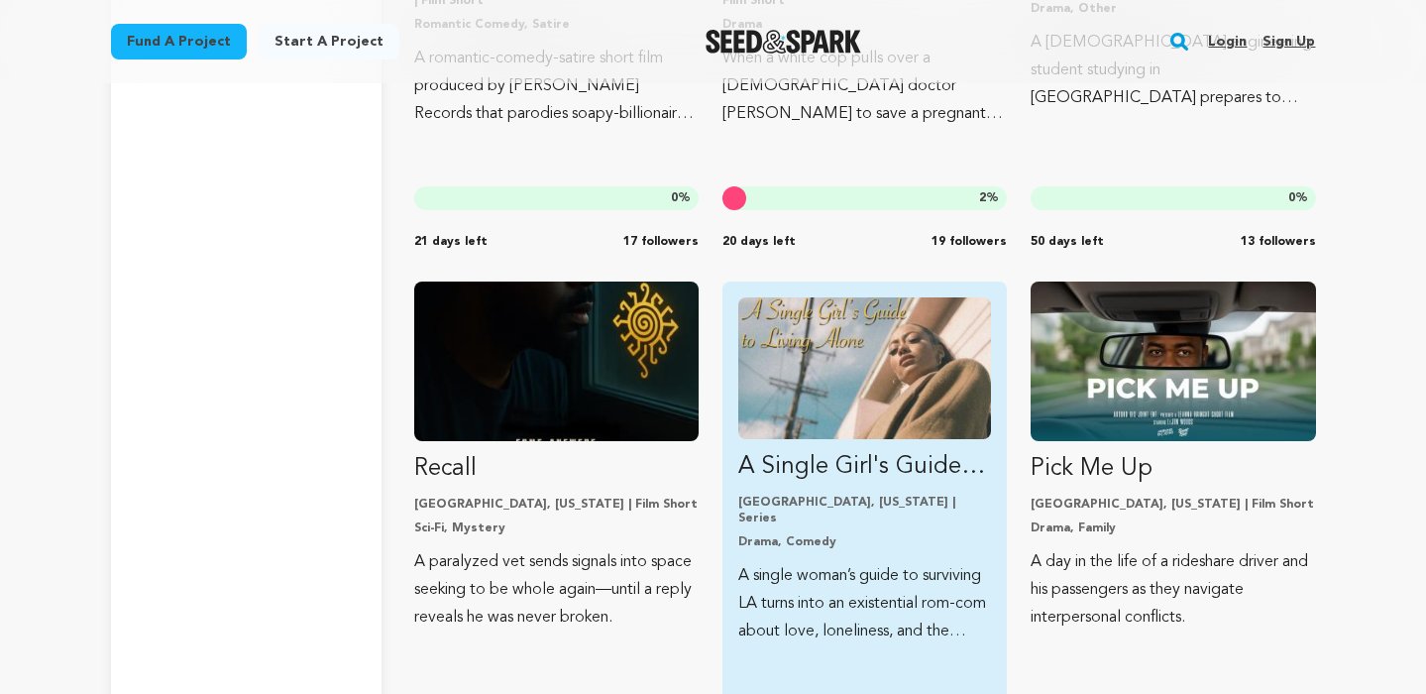
scroll to position [9539, 0]
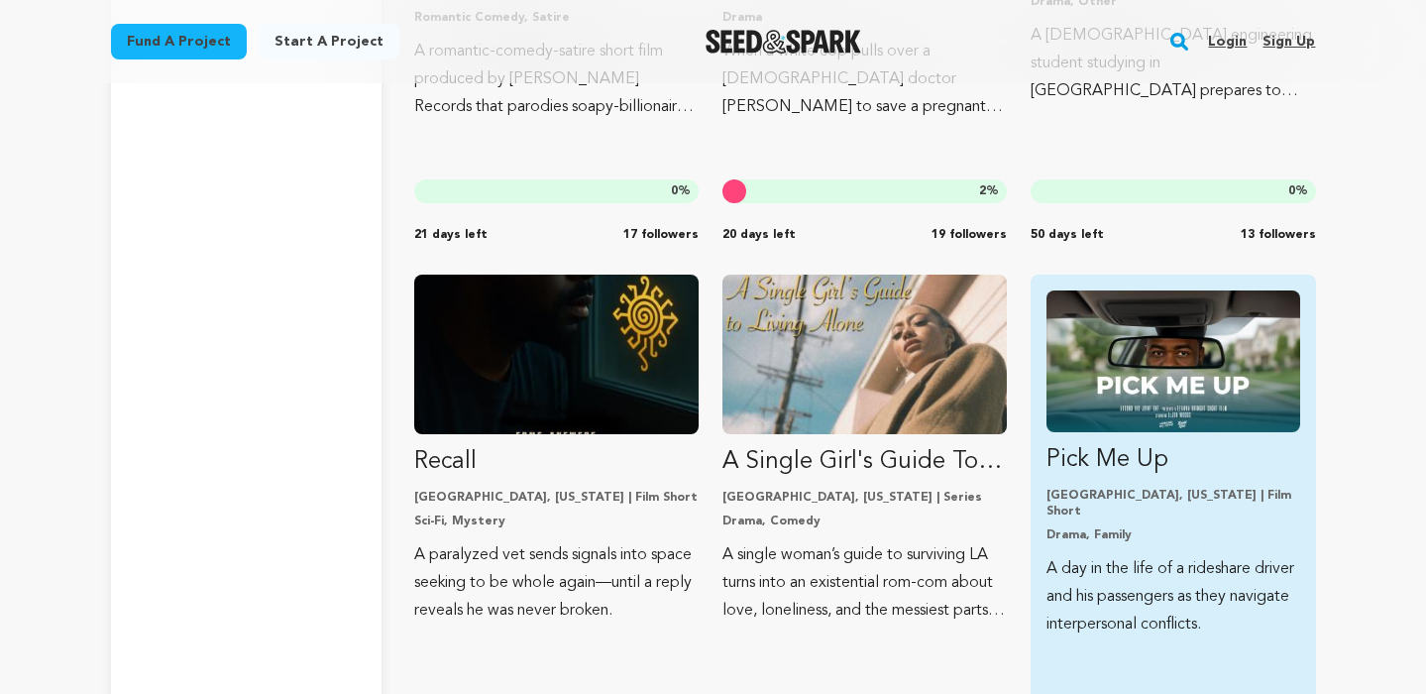
click at [1044, 418] on div "Pick Me Up [GEOGRAPHIC_DATA], [US_STATE] | Film Short Drama, Family A day in th…" at bounding box center [1173, 523] width 285 height 496
click at [1147, 350] on img "Fund Pick Me Up" at bounding box center [1173, 361] width 253 height 142
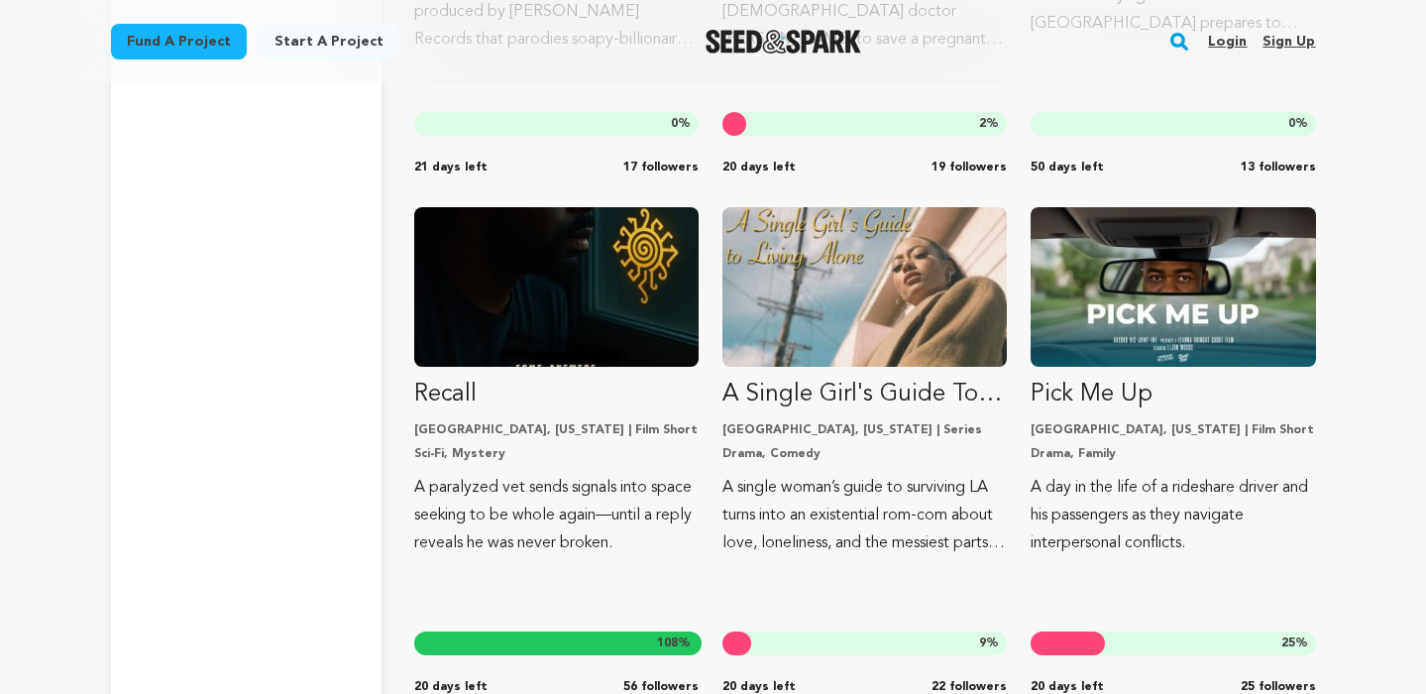
scroll to position [9622, 0]
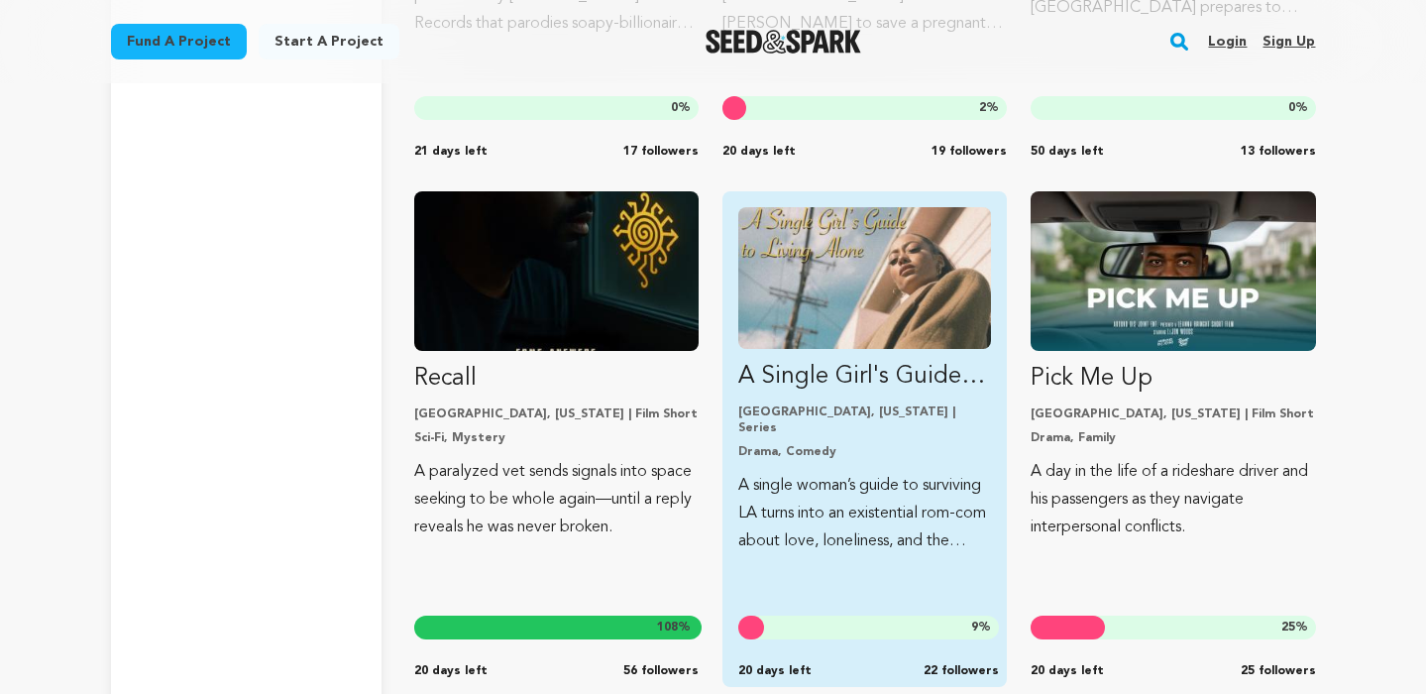
click at [879, 332] on img "Fund A Single Girl&#039;s Guide To Living Alone - Cold Open/Teaser" at bounding box center [865, 278] width 253 height 142
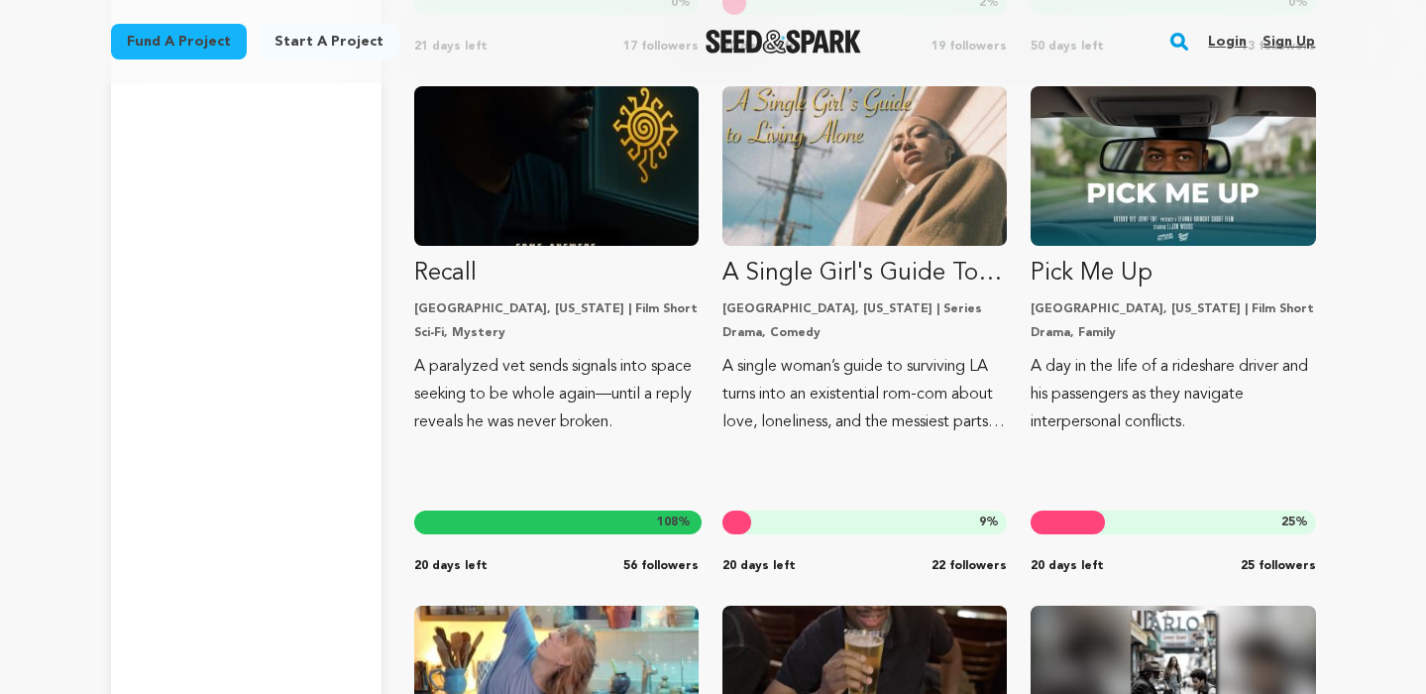
scroll to position [9706, 0]
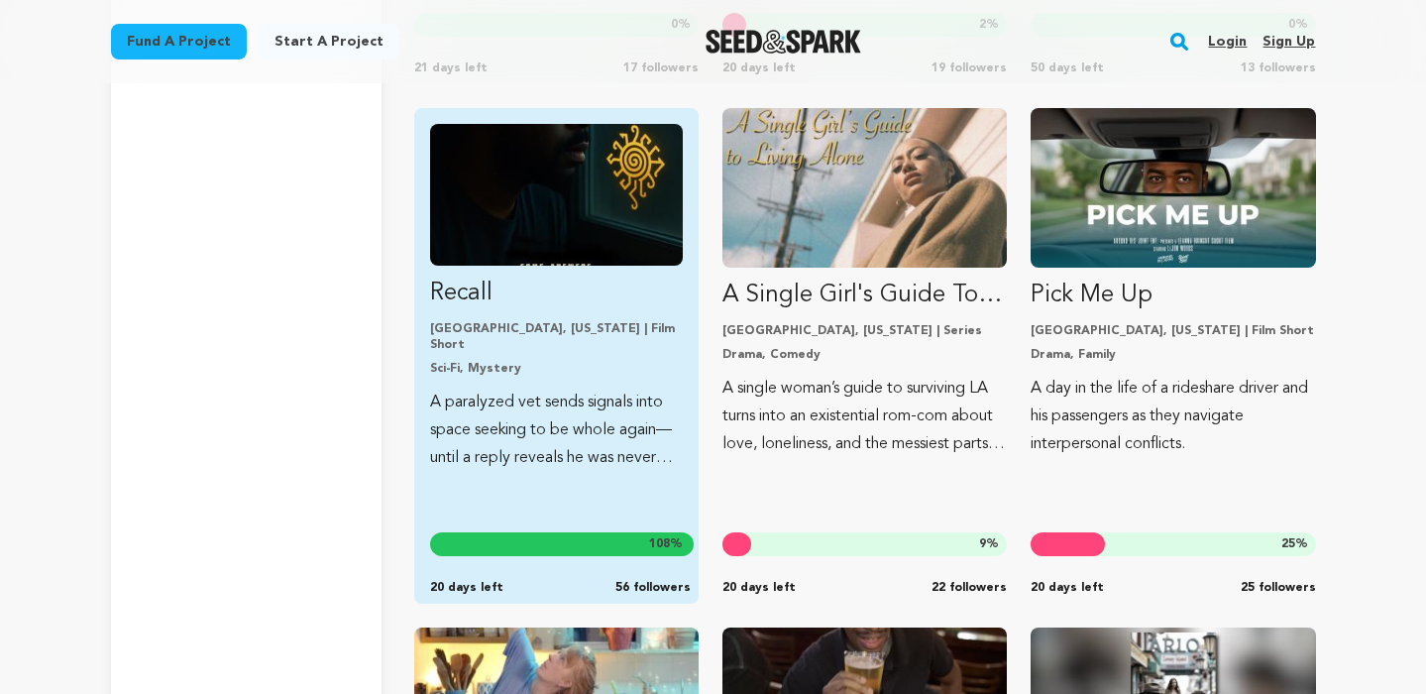
click at [644, 213] on img "Fund Recall" at bounding box center [556, 195] width 253 height 142
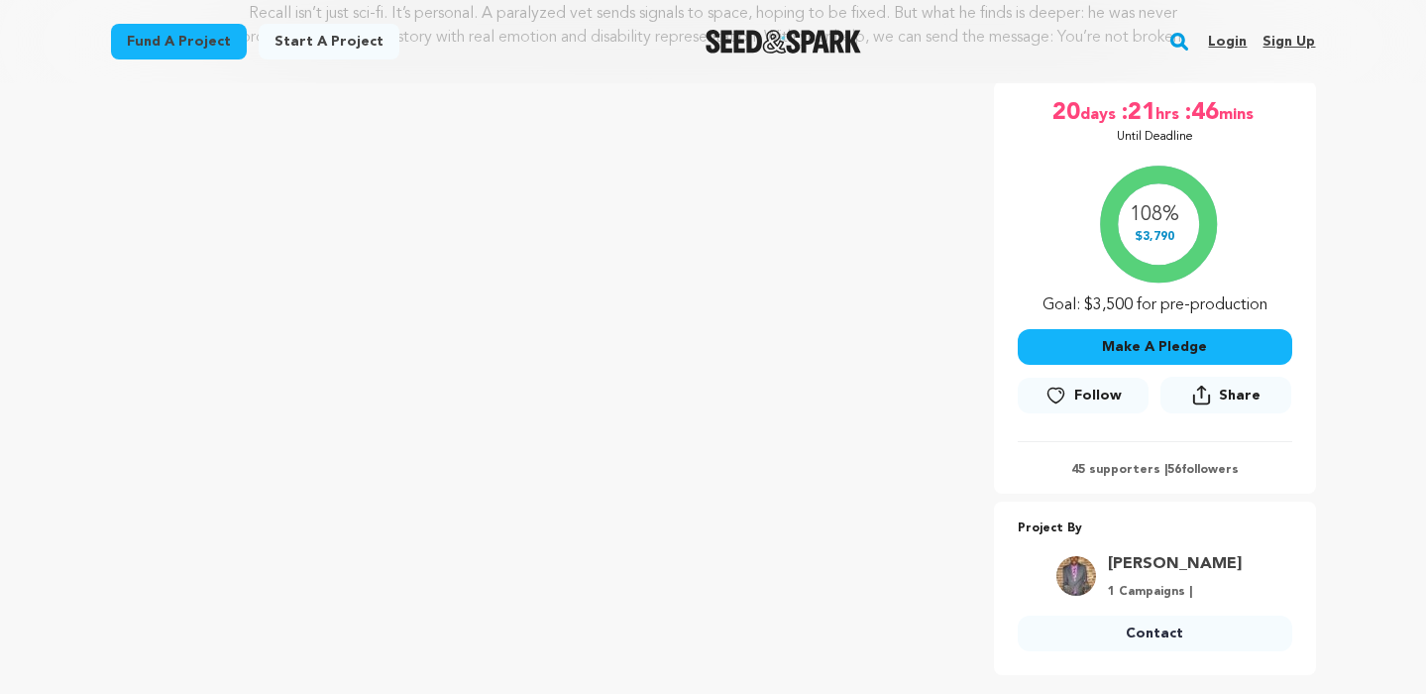
scroll to position [309, 0]
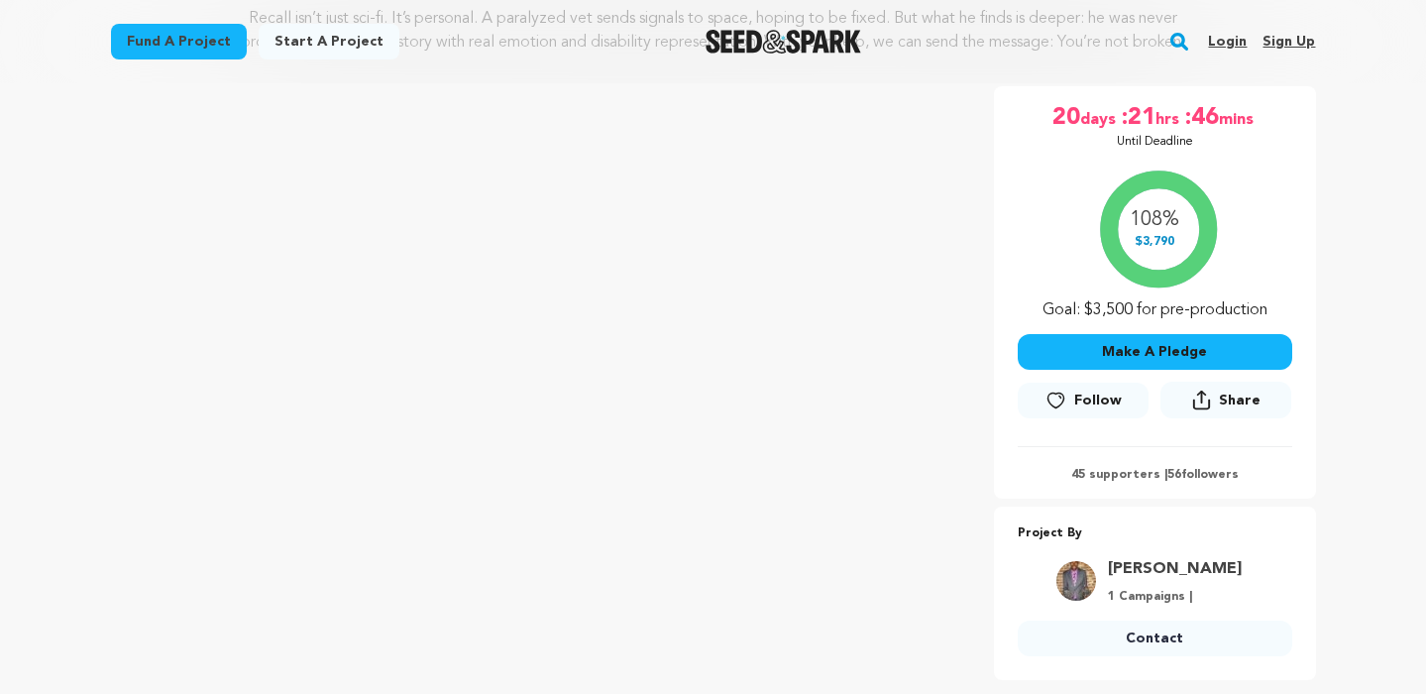
scroll to position [307, 0]
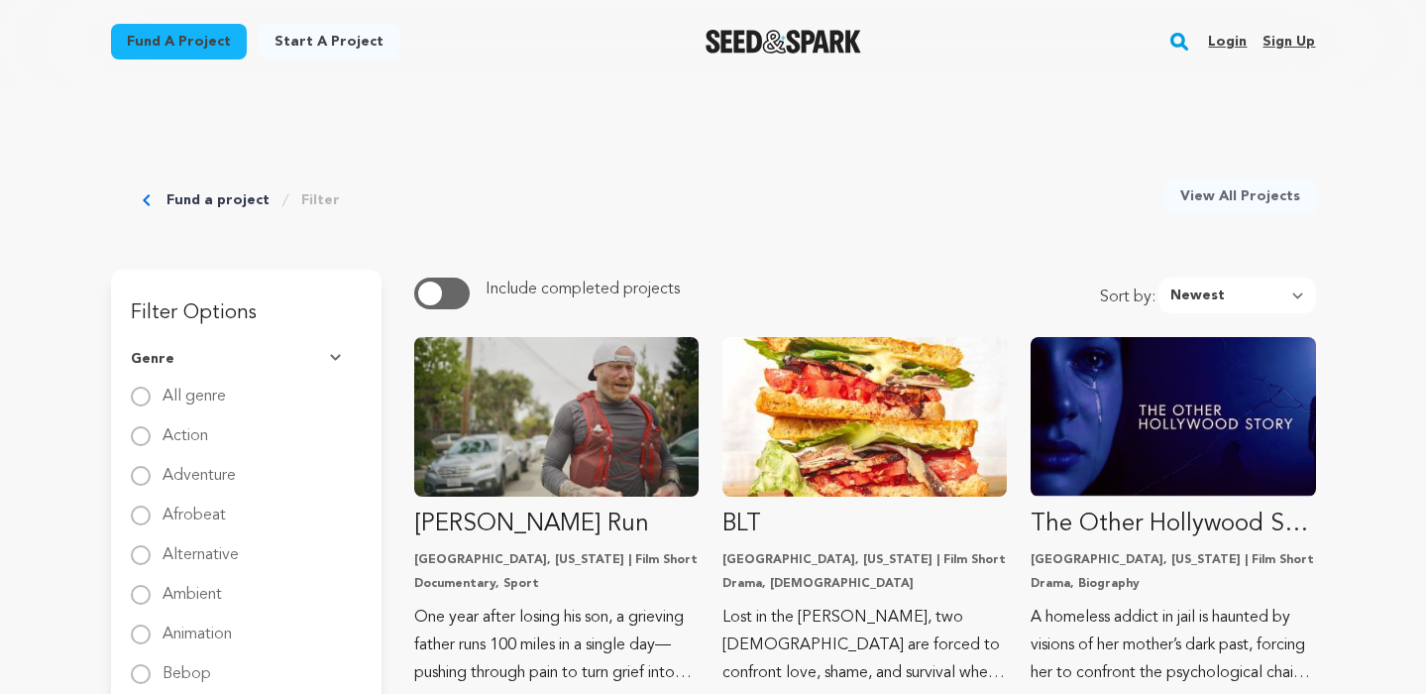
radio input "true"
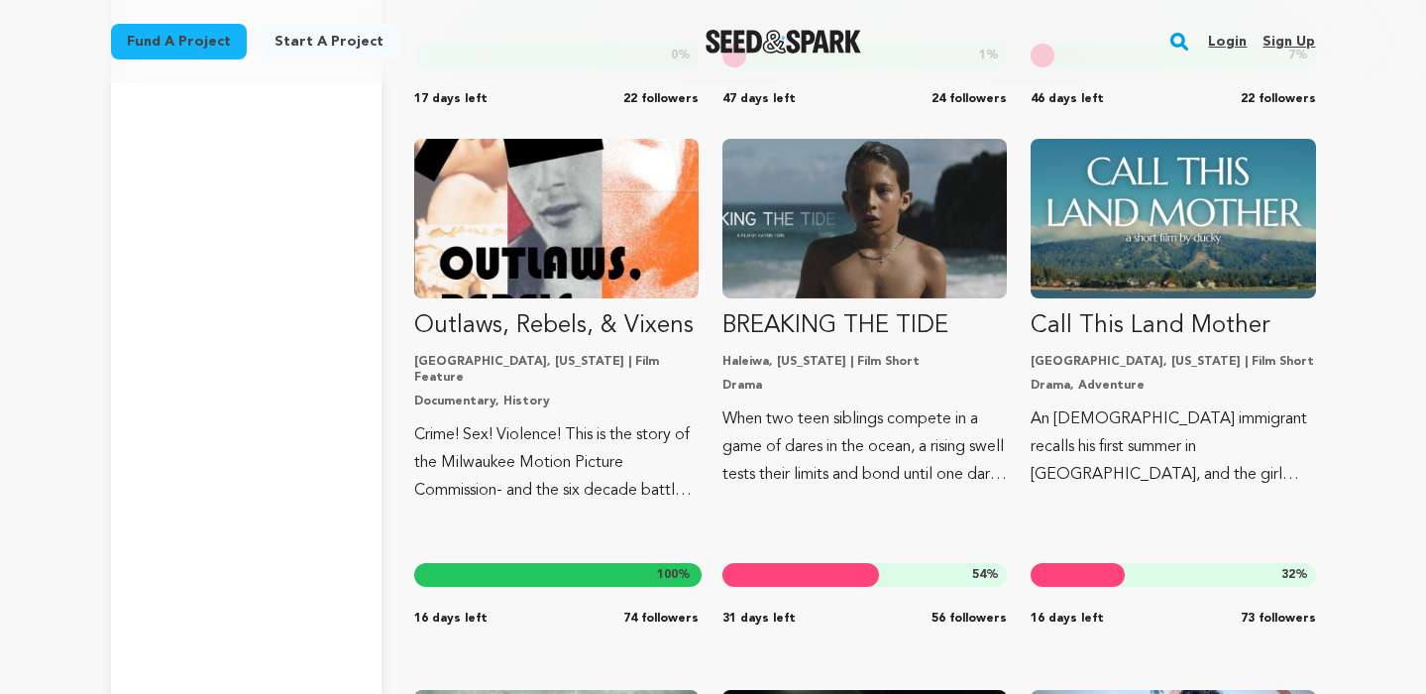
scroll to position [12300, 0]
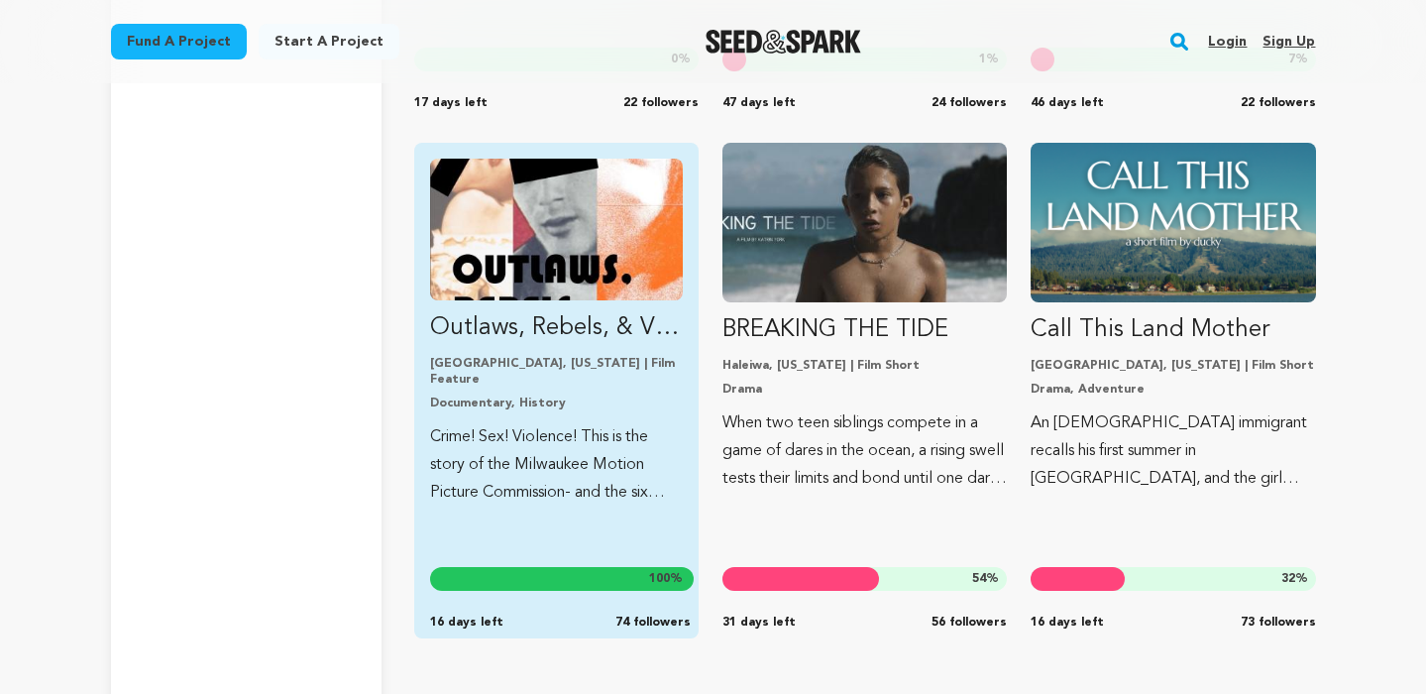
click at [604, 297] on img "Fund Outlaws, Rebels, &amp; Vixens" at bounding box center [556, 230] width 253 height 142
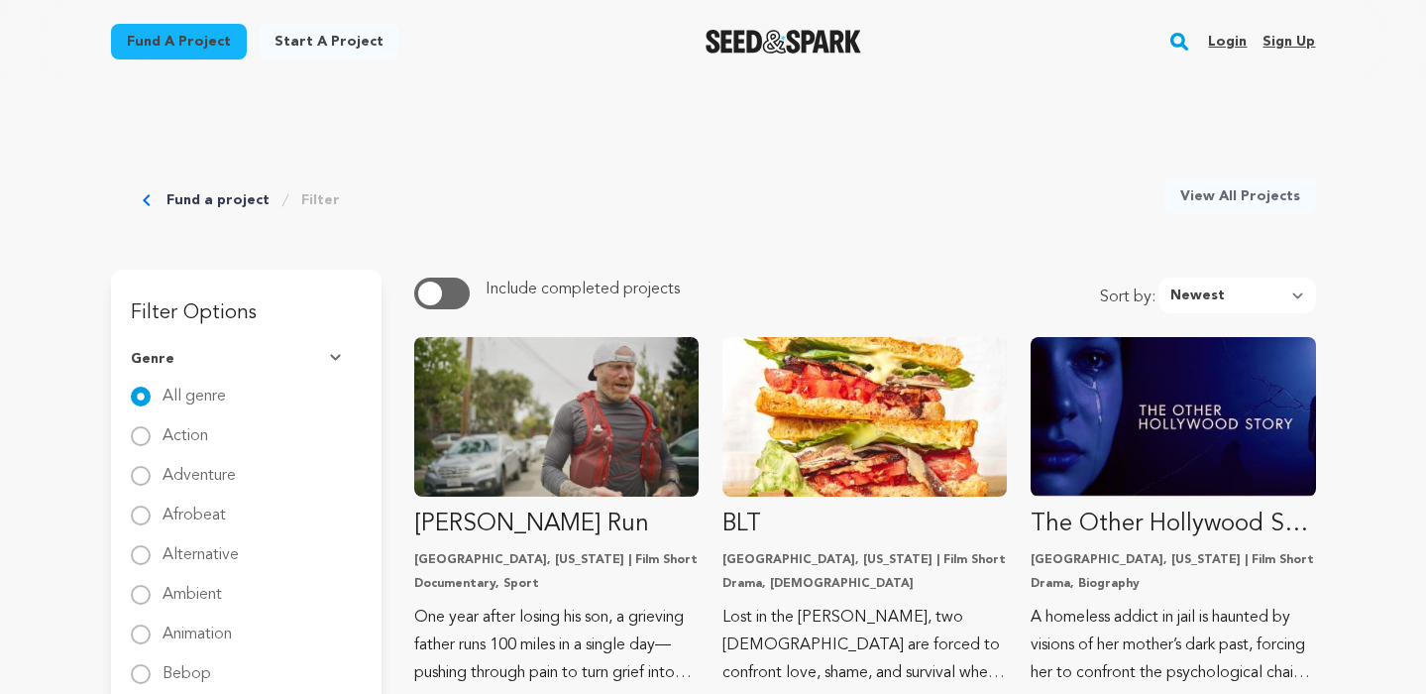
click at [224, 202] on link "Fund a project" at bounding box center [218, 200] width 103 height 20
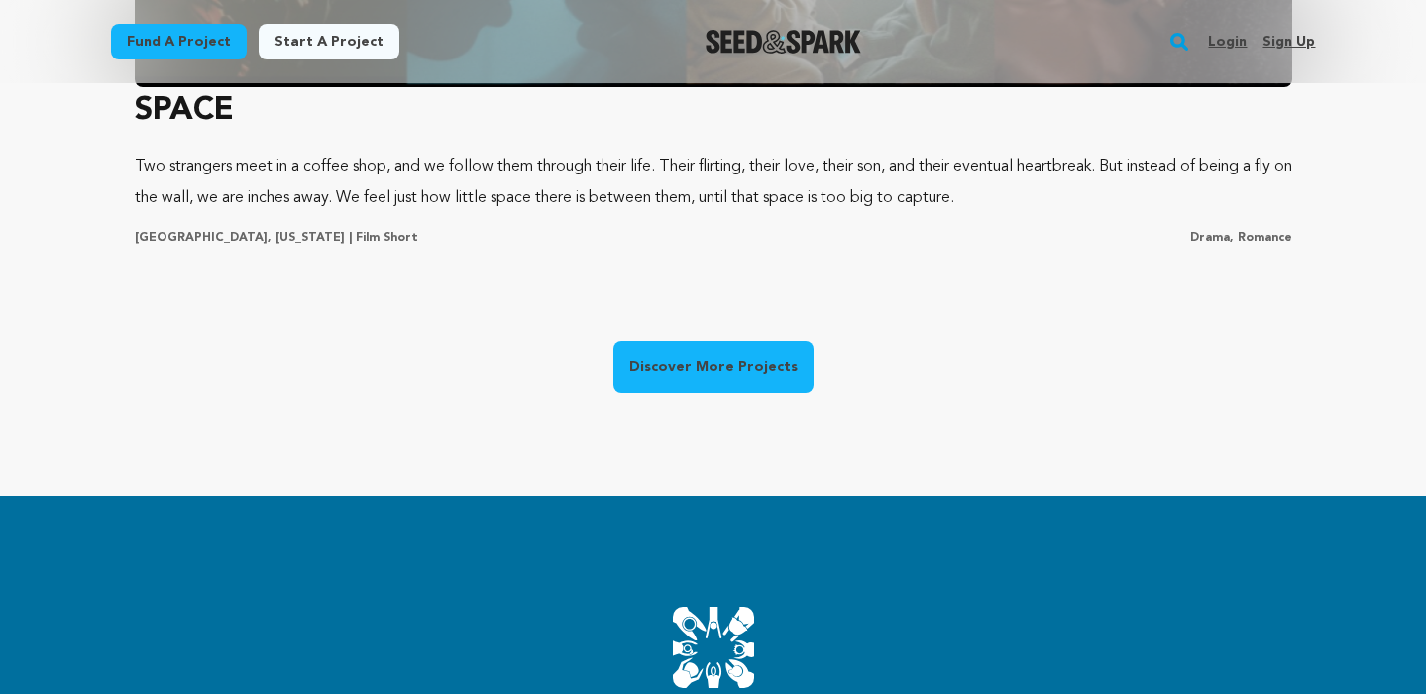
scroll to position [1718, 0]
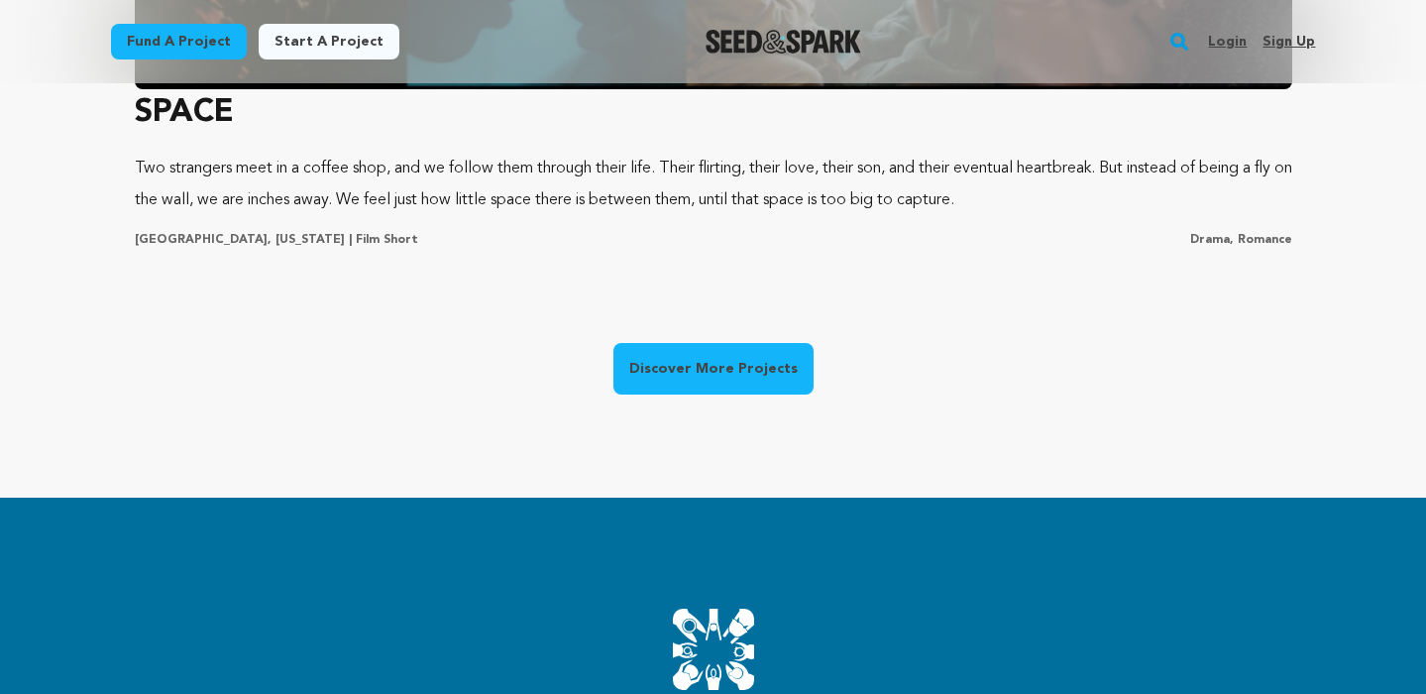
click at [690, 347] on link "Discover More Projects" at bounding box center [714, 369] width 200 height 52
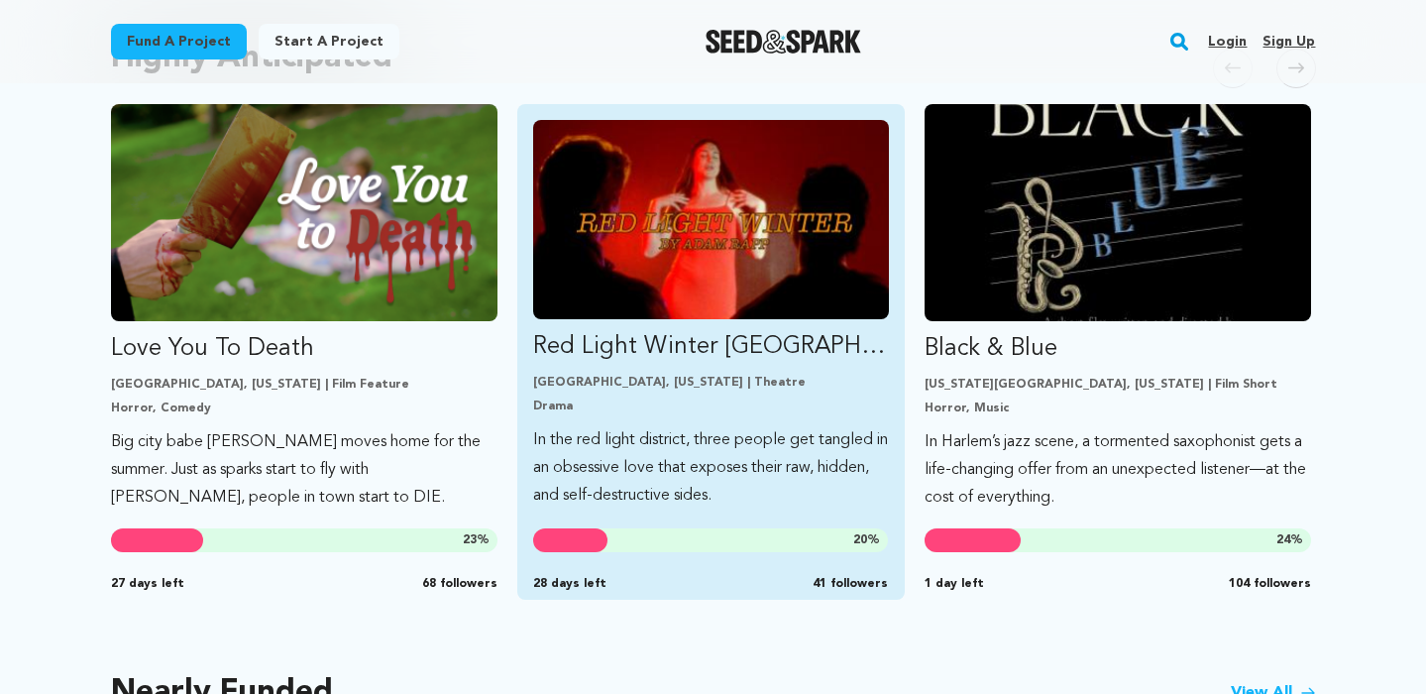
scroll to position [1109, 0]
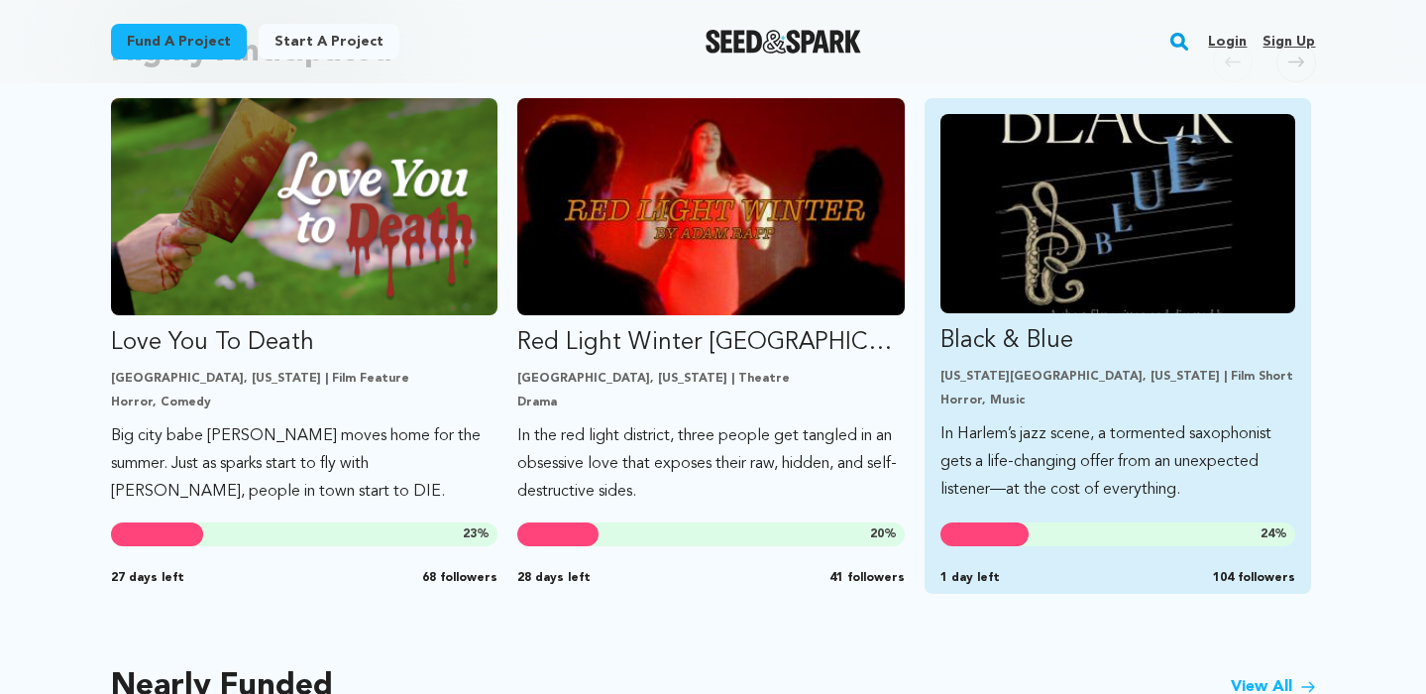
click at [1081, 245] on img "Fund Black &amp; Blue" at bounding box center [1119, 213] width 356 height 199
